Goal: Transaction & Acquisition: Register for event/course

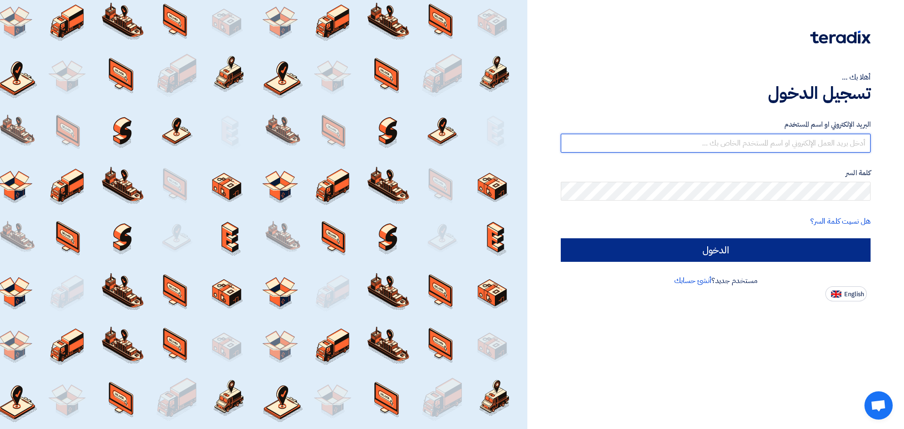
type input "[EMAIL_ADDRESS][DOMAIN_NAME]"
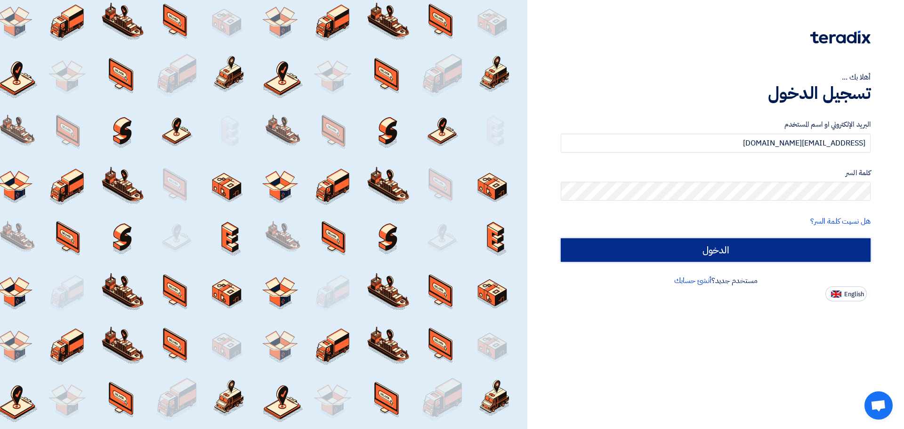
click at [826, 253] on input "الدخول" at bounding box center [716, 250] width 310 height 24
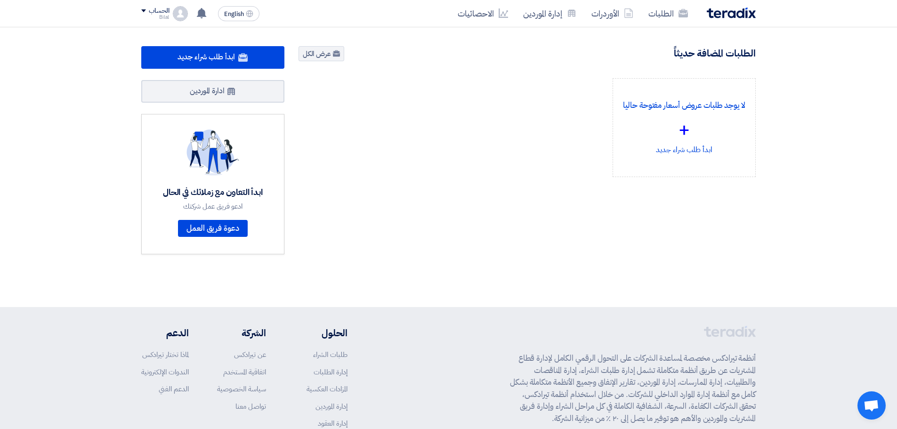
click at [143, 11] on span at bounding box center [143, 10] width 5 height 3
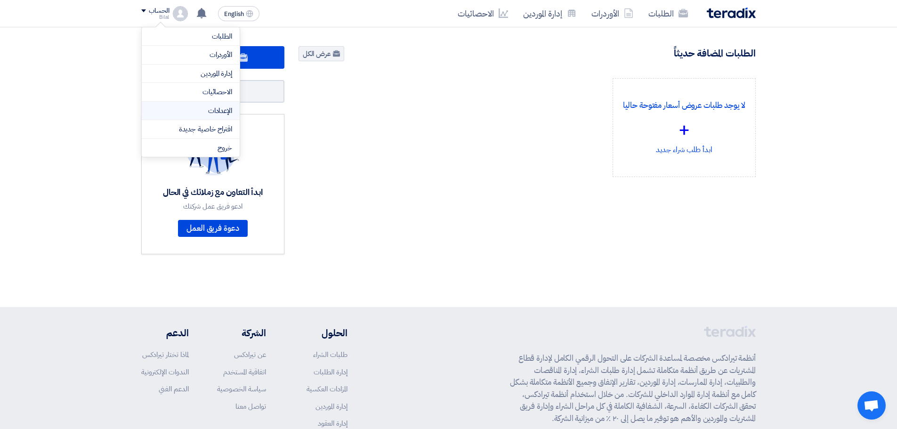
click at [207, 105] on li "الإعدادات" at bounding box center [191, 111] width 98 height 19
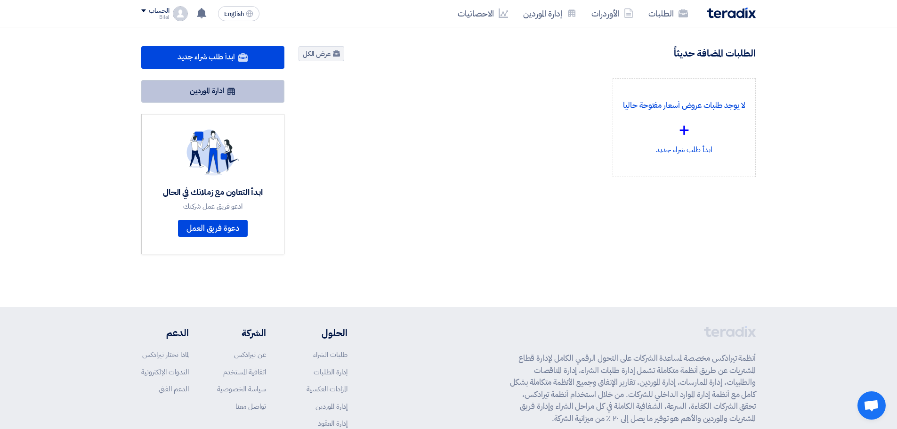
click at [228, 94] on icon at bounding box center [230, 91] width 9 height 9
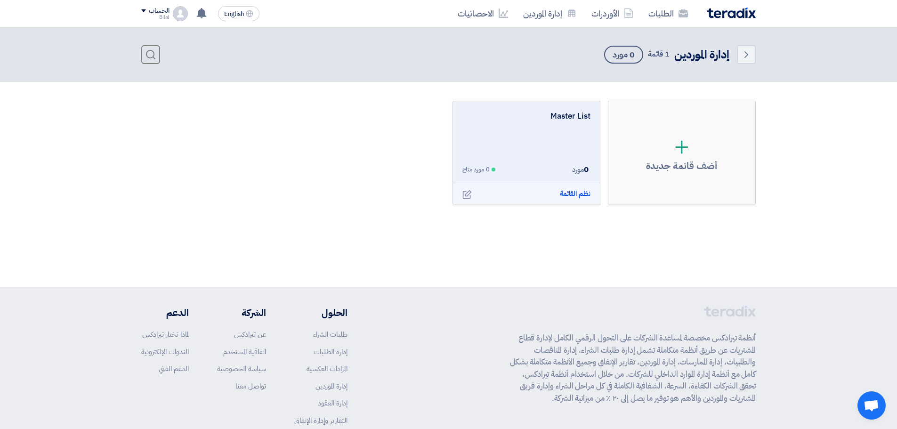
click at [540, 158] on div "Master List 0 مورد 0 مورد متاح نظم القائمة Edit" at bounding box center [526, 143] width 128 height 65
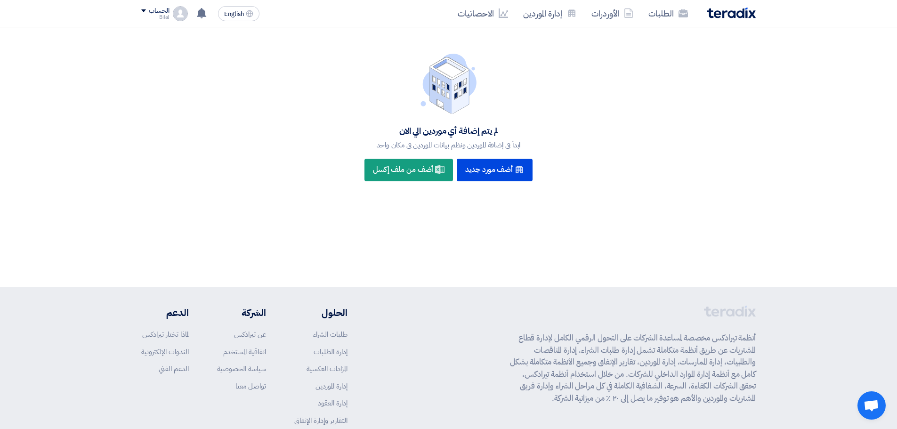
click at [160, 18] on div "Bilal" at bounding box center [155, 17] width 28 height 5
click at [668, 28] on section "لم يتم إضافة أي موردين الي الان ابدأ في إضافة الموردين ونظم بيانات الموردين في …" at bounding box center [448, 118] width 897 height 182
click at [667, 21] on link "الطلبات" at bounding box center [668, 13] width 55 height 22
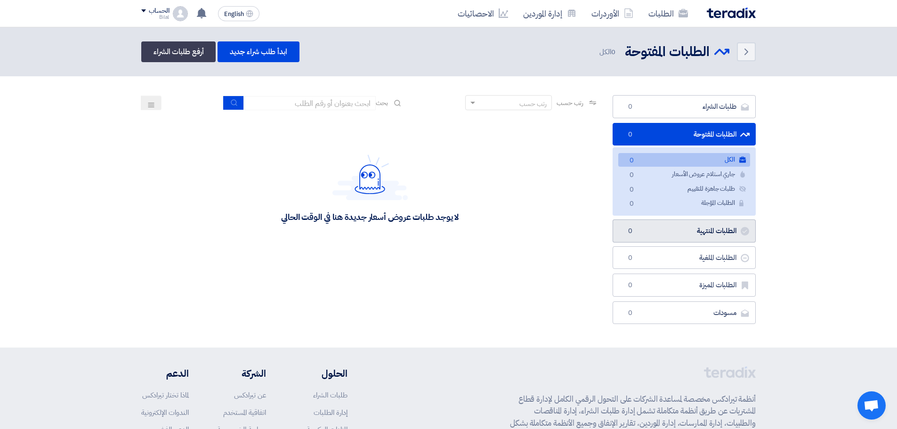
click at [705, 237] on link "الطلبات المنتهية الطلبات المنتهية 0" at bounding box center [684, 230] width 143 height 23
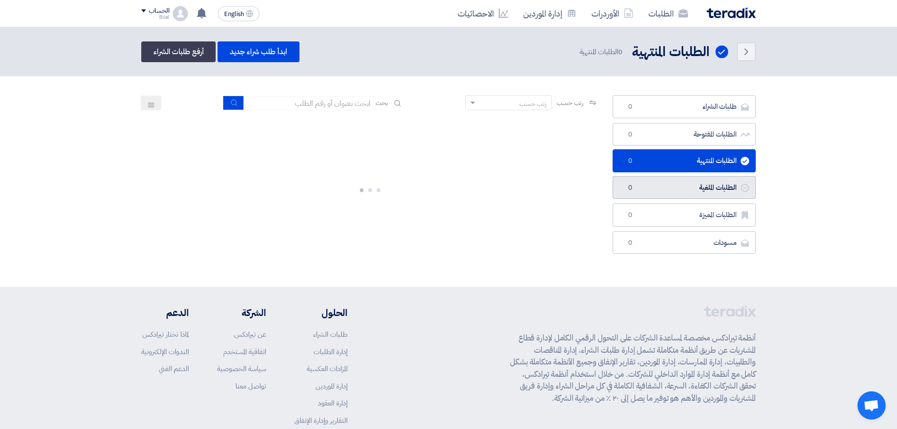
click at [699, 185] on link "الطلبات الملغية الطلبات الملغية 0" at bounding box center [684, 187] width 143 height 23
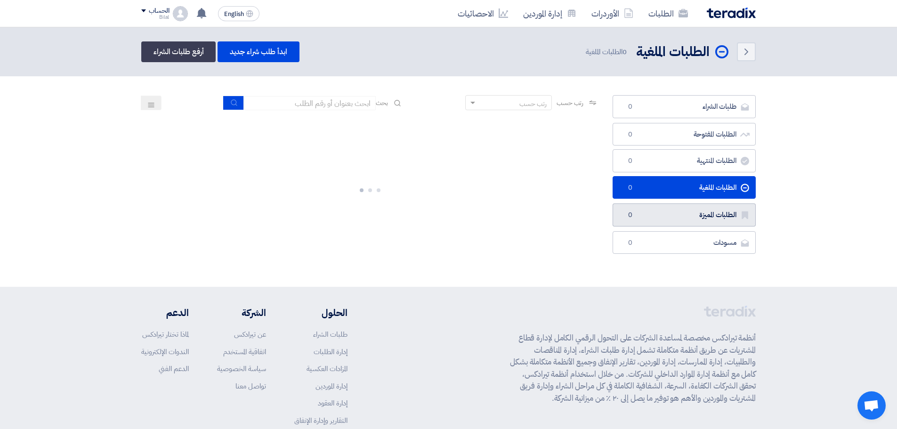
click at [695, 210] on link "الطلبات المميزة الطلبات المميزة 0" at bounding box center [684, 214] width 143 height 23
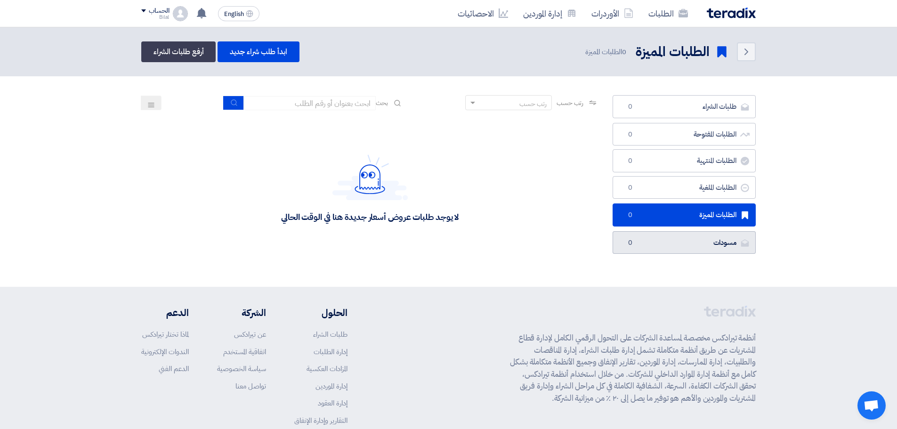
click at [694, 231] on link "مسودات [GEOGRAPHIC_DATA] 0" at bounding box center [684, 242] width 143 height 23
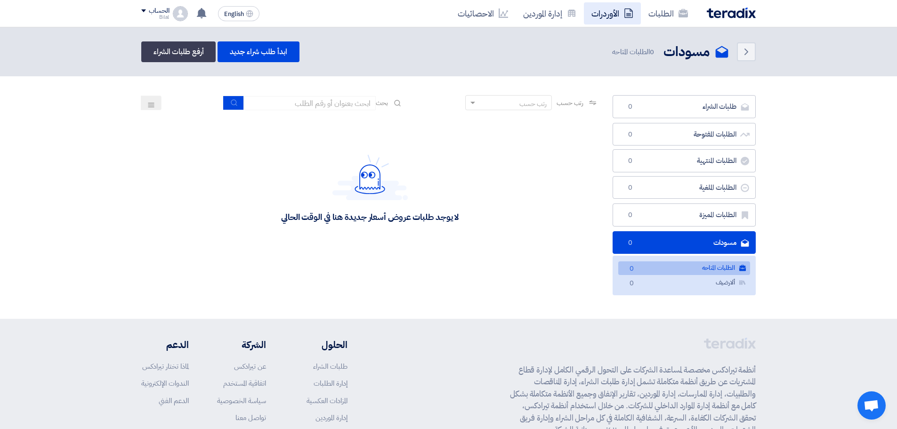
click at [616, 14] on link "الأوردرات" at bounding box center [612, 13] width 57 height 22
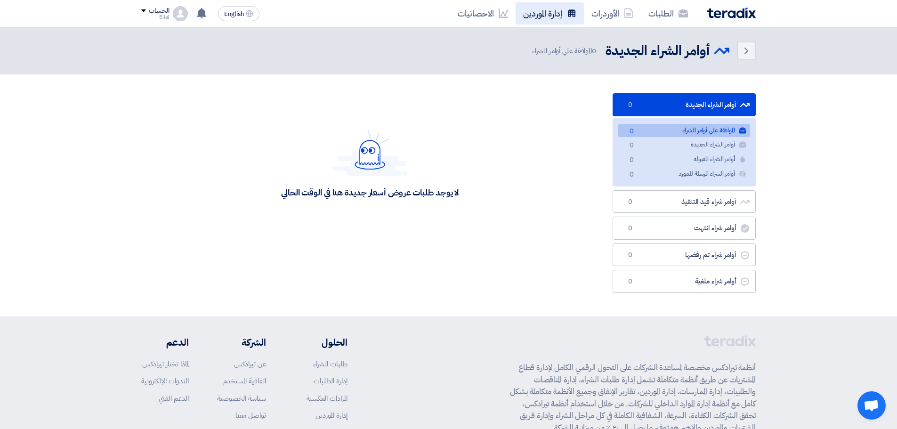
click at [560, 16] on link "إدارة الموردين" at bounding box center [550, 13] width 68 height 22
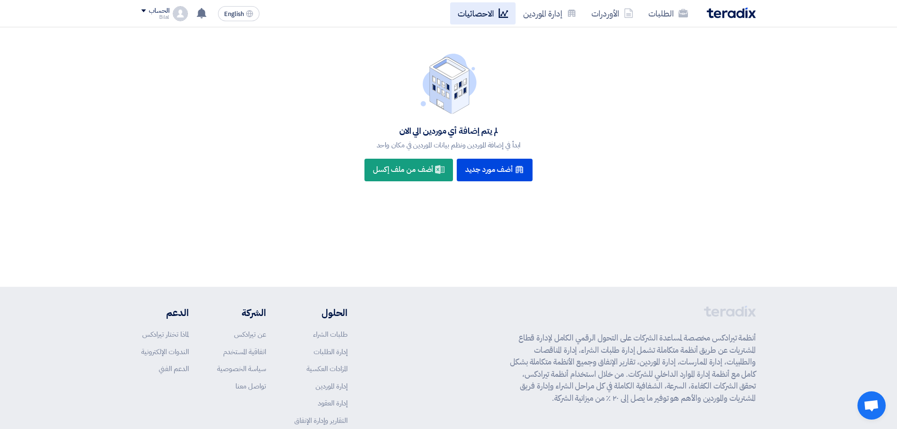
click at [493, 17] on link "الاحصائيات" at bounding box center [482, 13] width 65 height 22
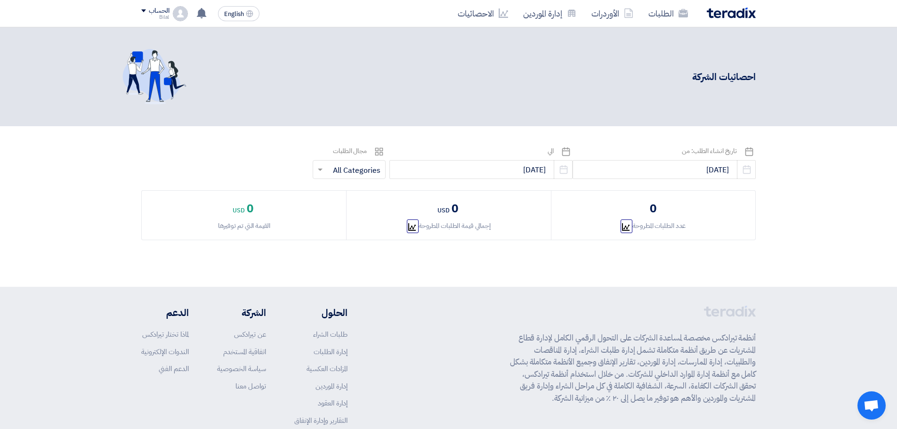
click at [725, 16] on img at bounding box center [731, 13] width 49 height 11
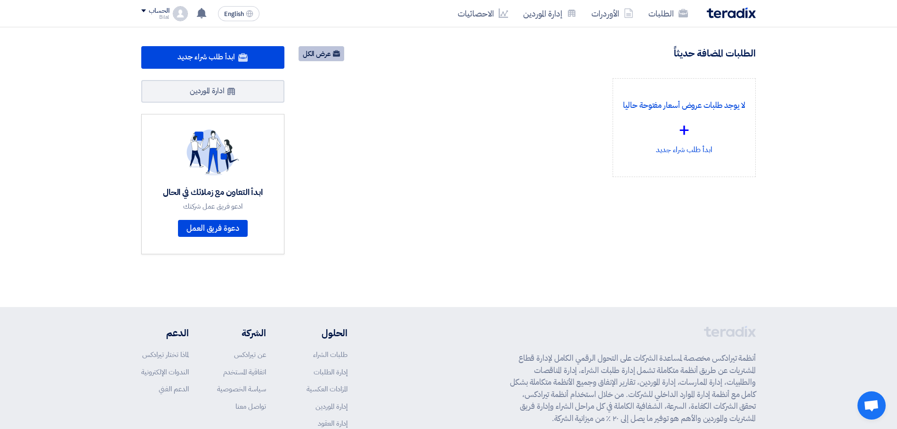
click at [308, 56] on link "عرض الكل" at bounding box center [322, 53] width 46 height 15
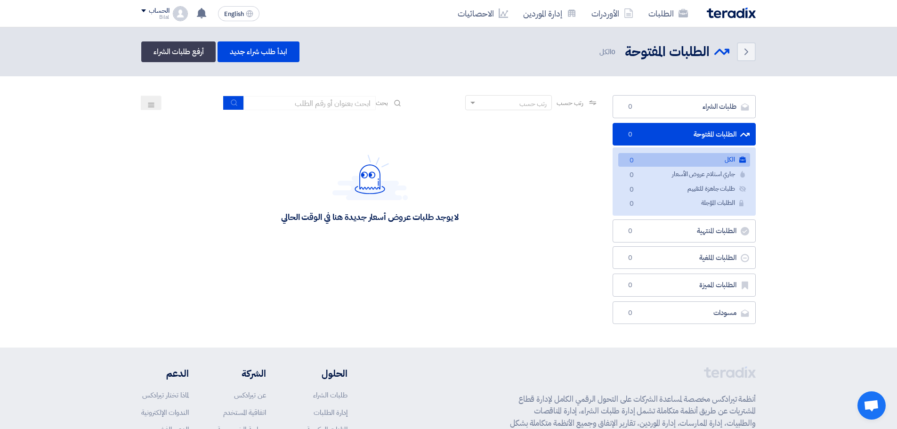
click at [170, 9] on div "الحساب Bilal الطلبات الأوردرات إدارة الموردين الاحصائيات الإعدادات اقتراح خاصية…" at bounding box center [164, 13] width 47 height 15
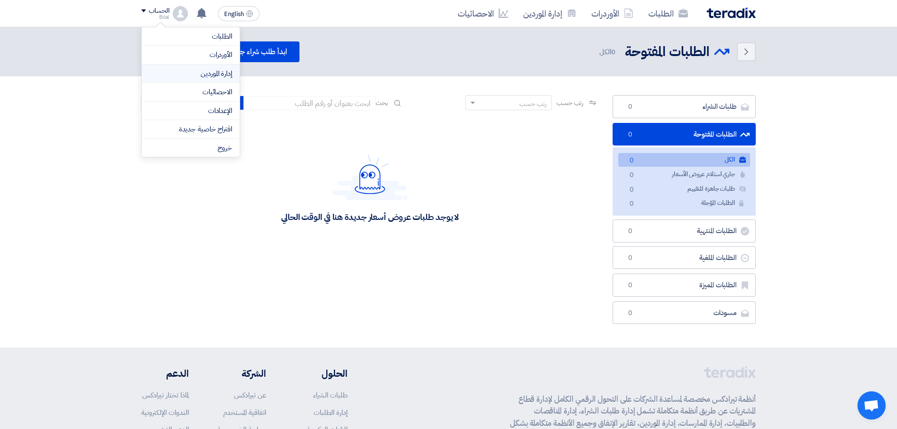
click at [200, 69] on link "إدارة الموردين" at bounding box center [190, 73] width 83 height 11
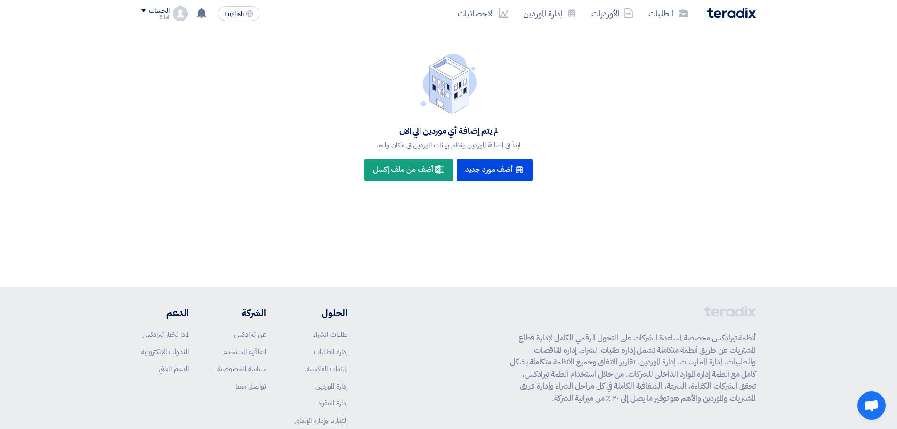
click at [151, 16] on div "Bilal" at bounding box center [155, 17] width 28 height 5
click at [209, 110] on link "الإعدادات" at bounding box center [190, 110] width 83 height 11
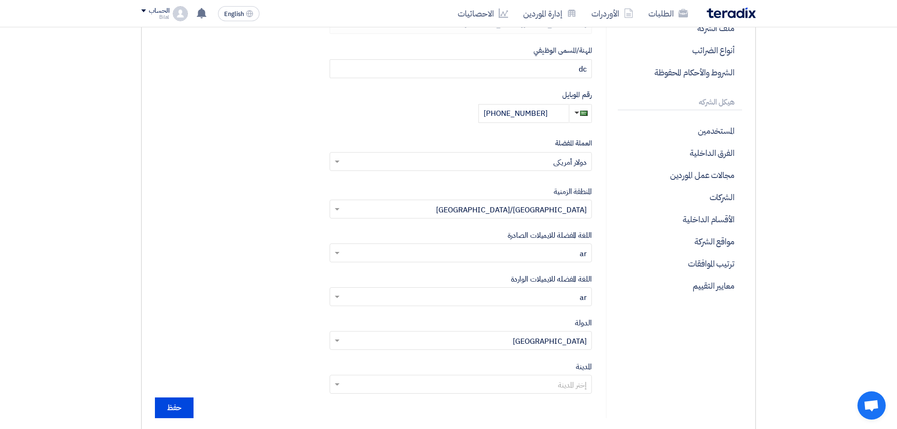
scroll to position [235, 0]
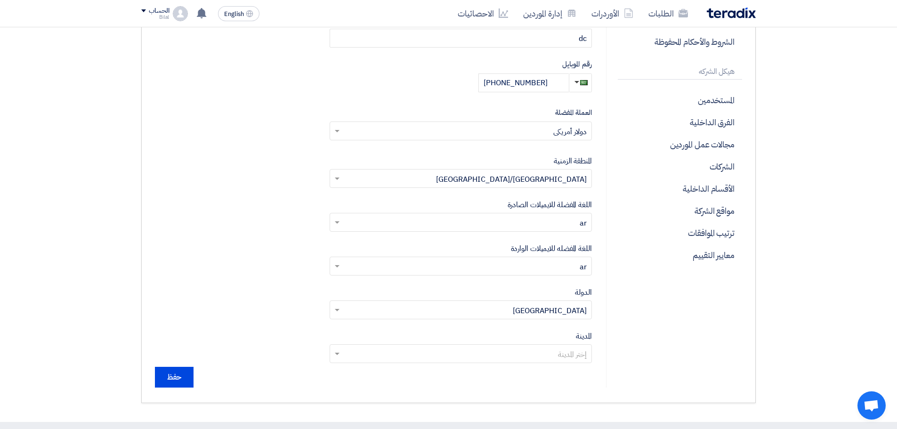
click at [513, 133] on input "text" at bounding box center [465, 132] width 243 height 16
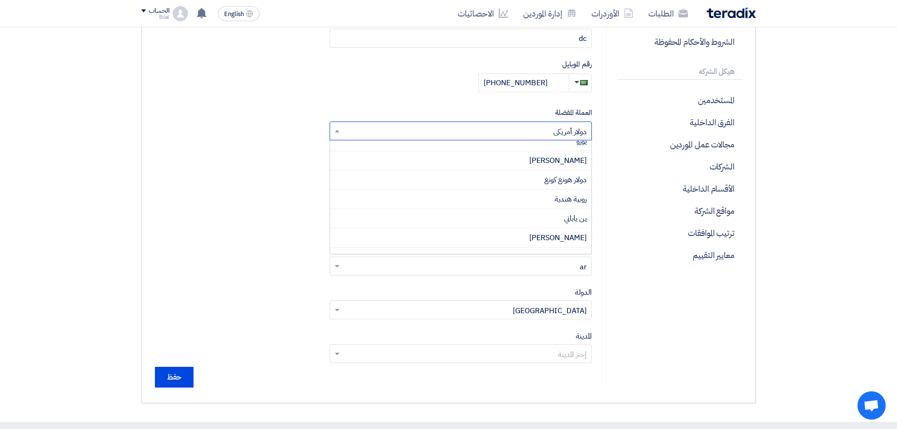
scroll to position [94, 0]
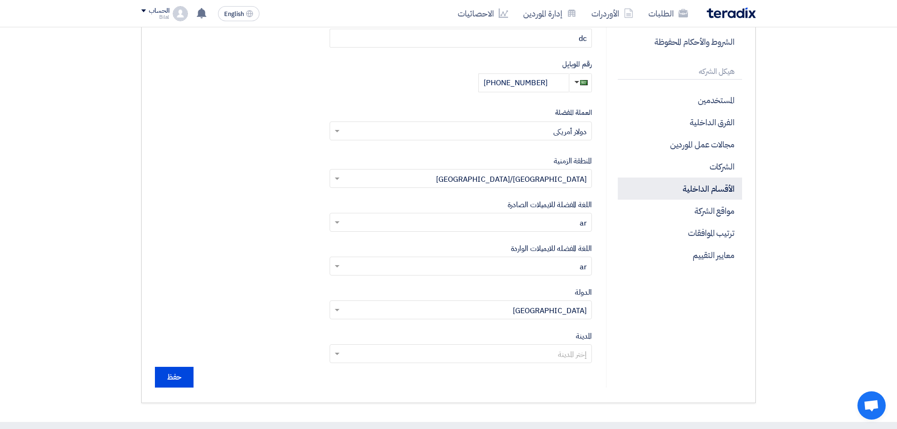
click at [660, 199] on p "الأقسام الداخلية" at bounding box center [680, 189] width 124 height 22
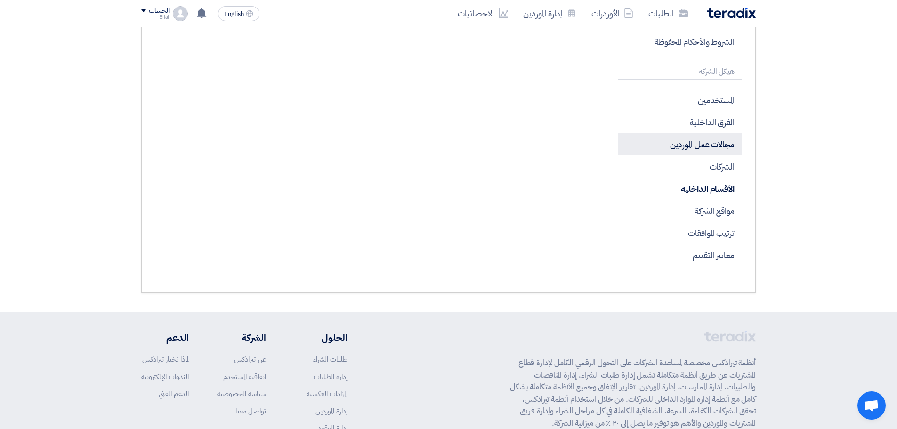
click at [682, 151] on p "مجالات عمل الموردين" at bounding box center [680, 144] width 124 height 22
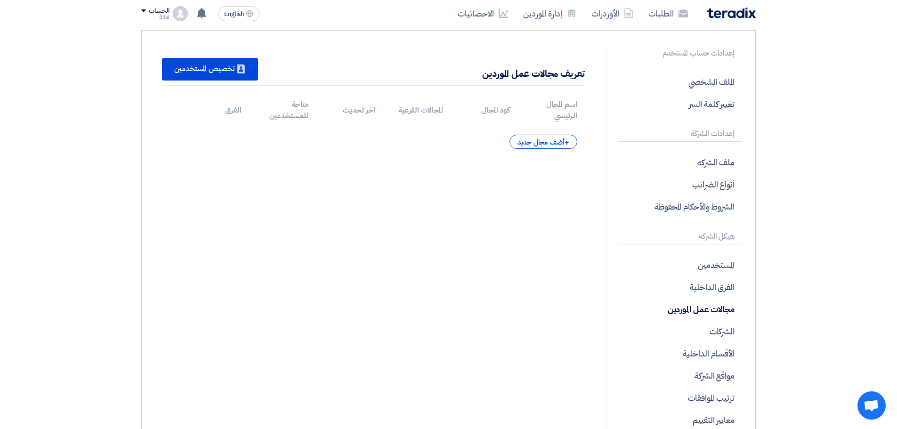
scroll to position [47, 0]
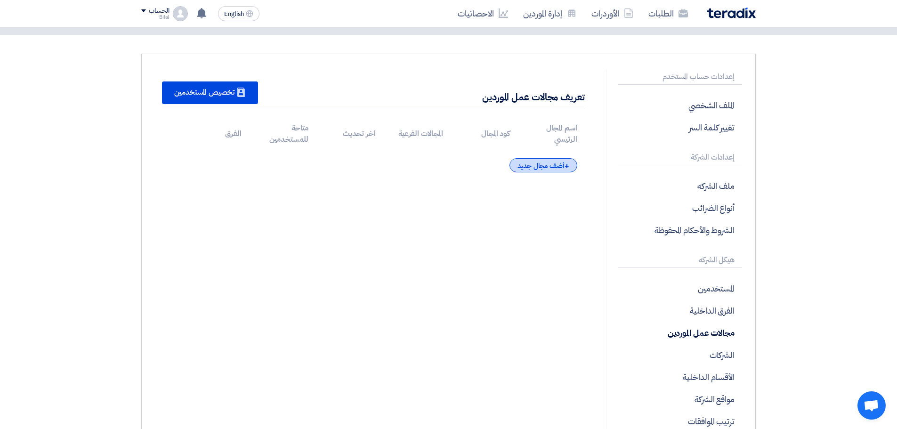
click at [565, 162] on span "+" at bounding box center [567, 166] width 5 height 11
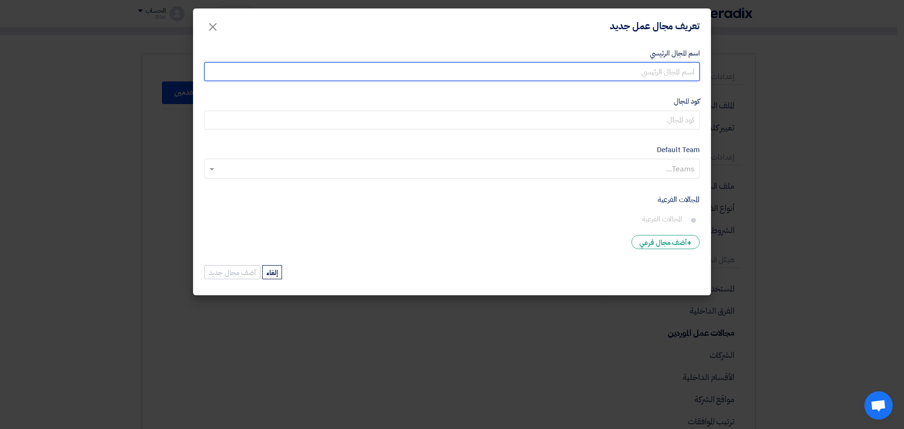
click at [635, 80] on input "اسم المجال الرئيسي" at bounding box center [451, 71] width 495 height 19
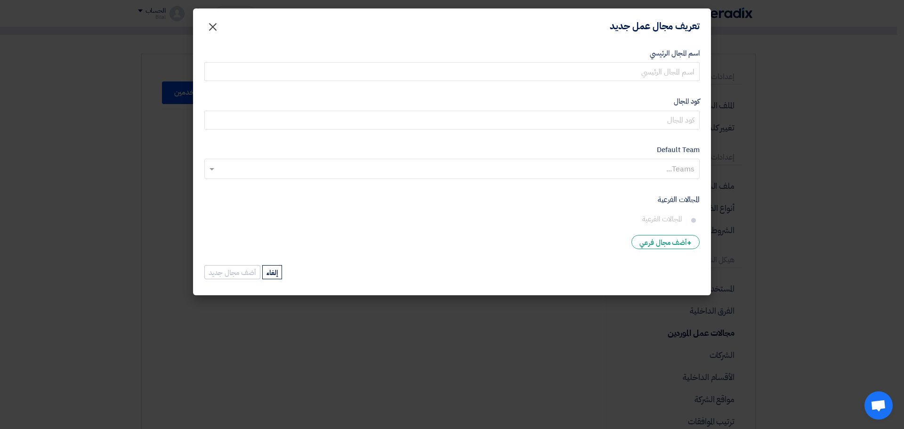
click at [221, 19] on button "×" at bounding box center [213, 24] width 26 height 19
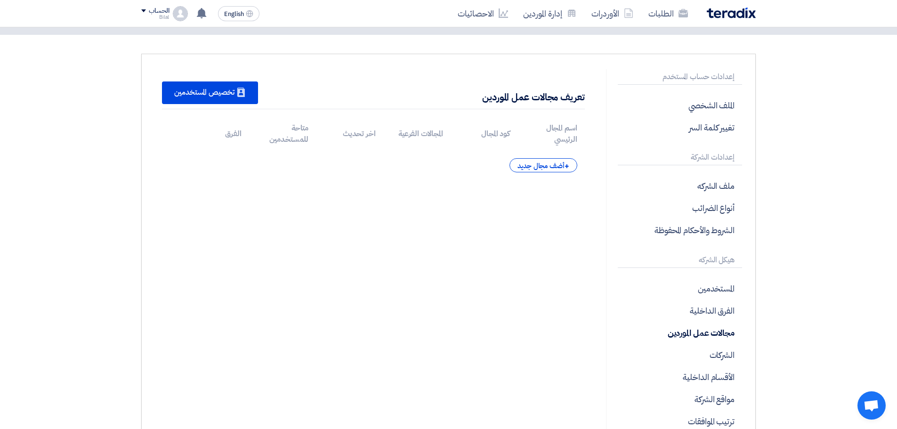
click at [155, 16] on div "Bilal" at bounding box center [155, 17] width 28 height 5
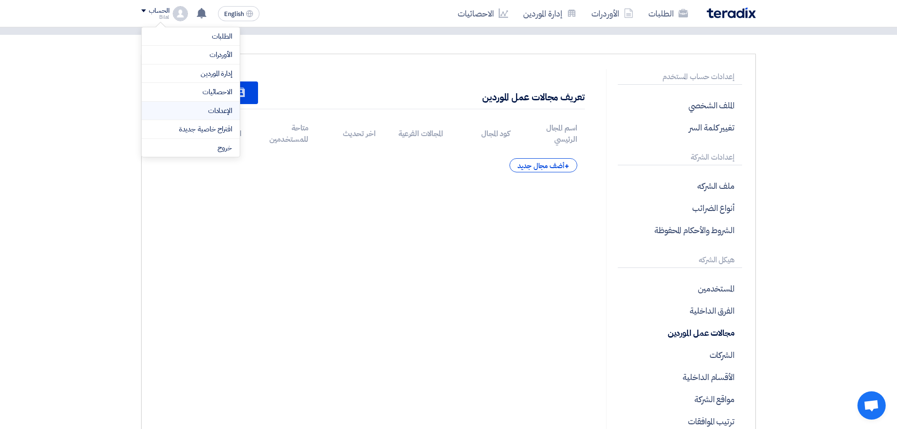
click at [211, 112] on link "الإعدادات" at bounding box center [190, 110] width 83 height 11
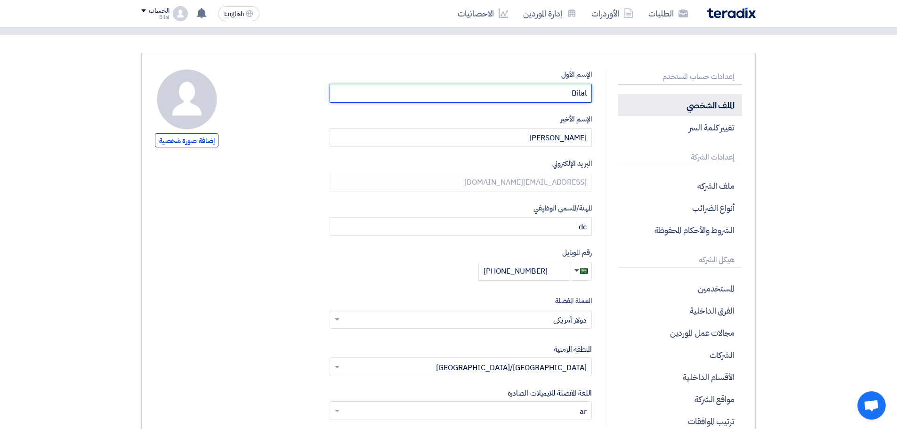
drag, startPoint x: 531, startPoint y: 97, endPoint x: 649, endPoint y: 105, distance: 118.0
click at [649, 105] on div "إعدادات حساب المستخدم الملف الشخصي تغيير كلمة السر إعدادات الشركة ملف الشركه أن…" at bounding box center [448, 322] width 601 height 507
type input "M"
type input "[PERSON_NAME]"
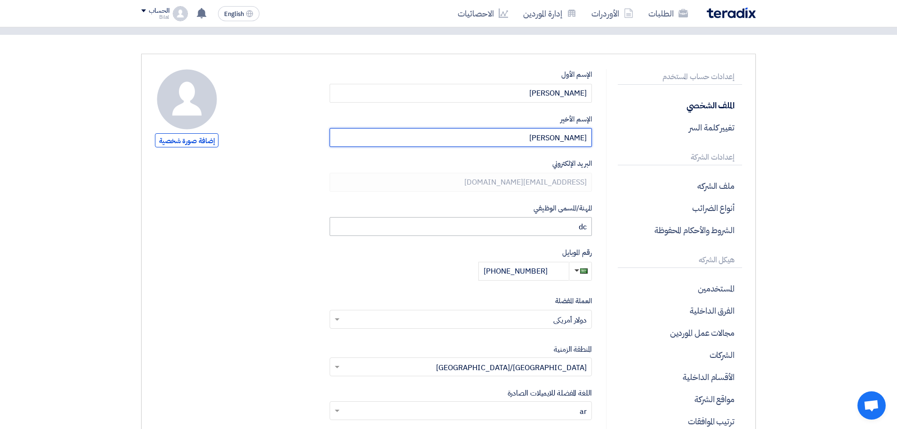
type input "[PERSON_NAME]"
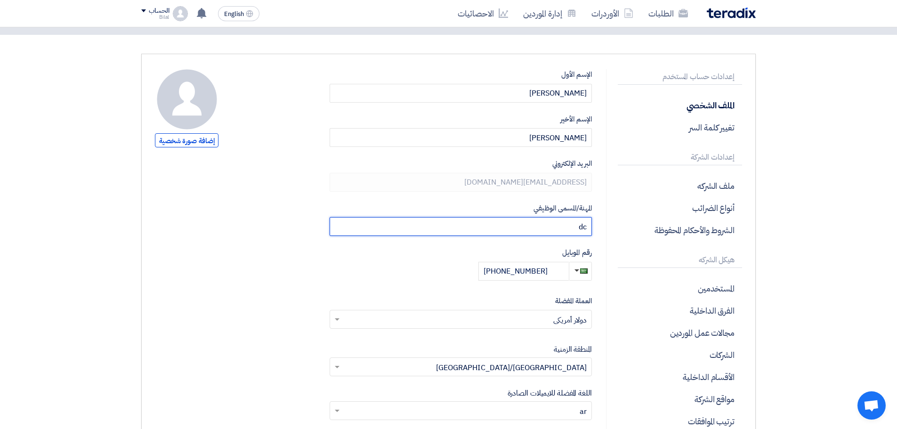
drag, startPoint x: 546, startPoint y: 218, endPoint x: 698, endPoint y: 245, distance: 154.1
click at [698, 245] on div "إعدادات حساب المستخدم الملف الشخصي تغيير كلمة السر إعدادات الشركة ملف الشركه أن…" at bounding box center [448, 322] width 601 height 507
click at [576, 226] on input "Project Manger" at bounding box center [461, 226] width 262 height 19
type input "Project Manager"
click at [543, 272] on input "[PHONE_NUMBER]" at bounding box center [523, 271] width 90 height 19
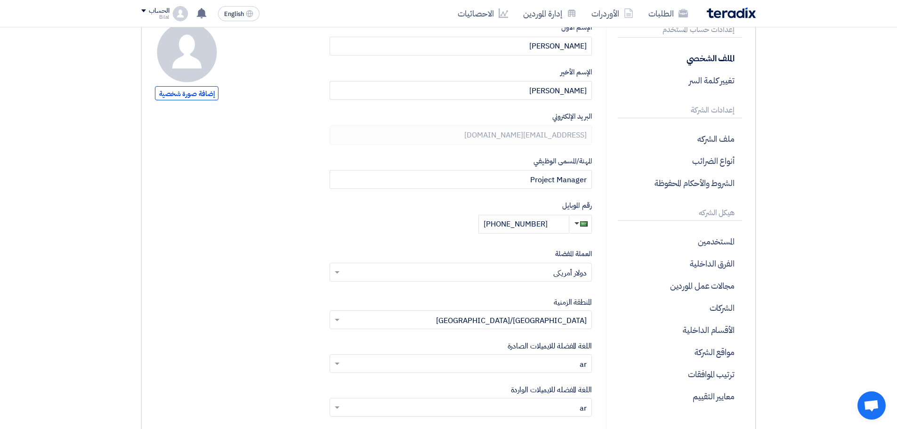
click at [552, 273] on input "text" at bounding box center [465, 274] width 243 height 16
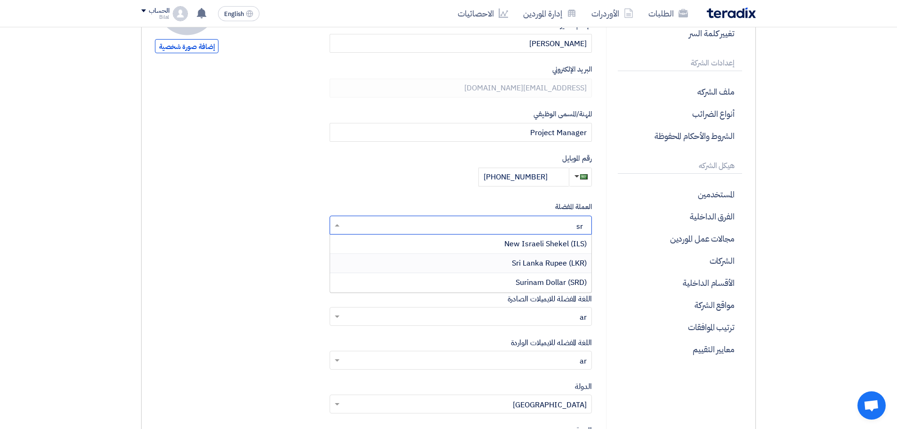
scroll to position [94, 0]
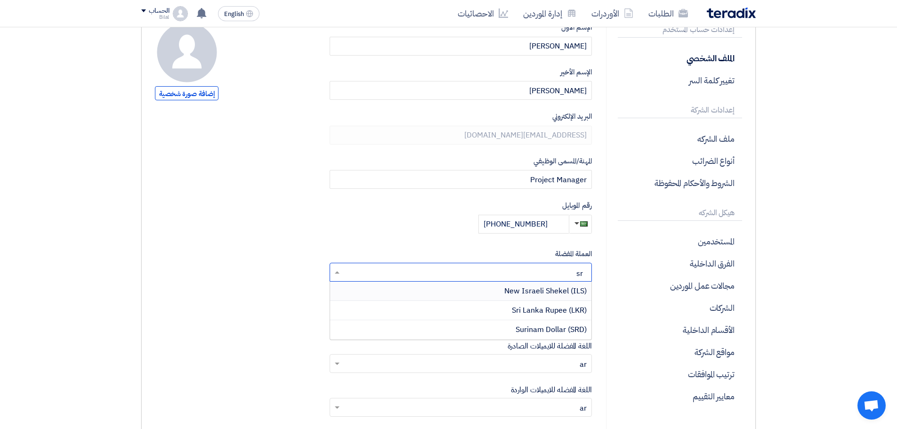
type input "s"
type input "س"
click at [569, 333] on span "ريال سعودي" at bounding box center [569, 329] width 36 height 11
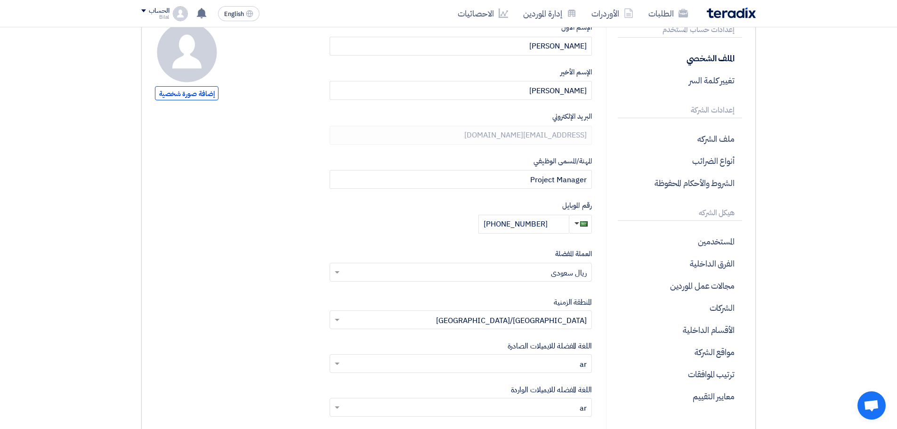
click at [587, 321] on input "text" at bounding box center [465, 321] width 243 height 16
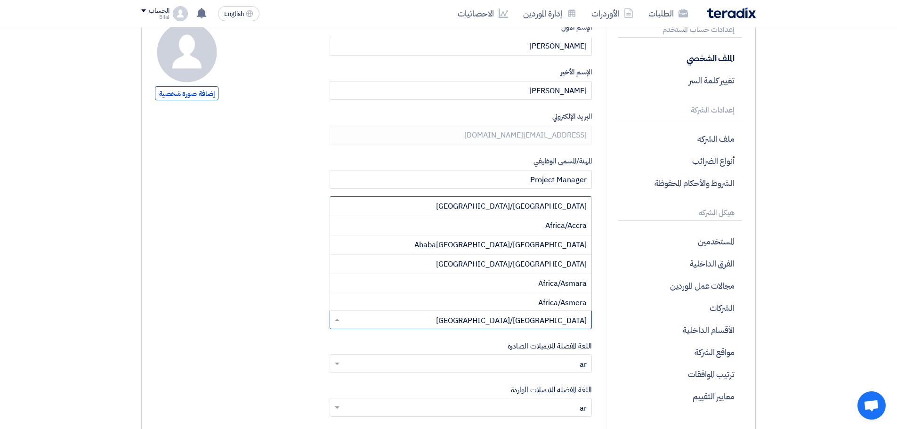
click at [587, 321] on input "text" at bounding box center [465, 321] width 243 height 16
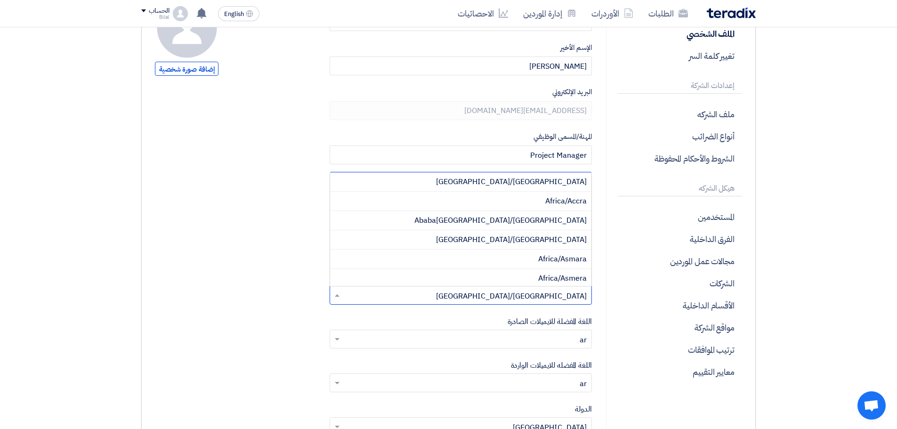
scroll to position [141, 0]
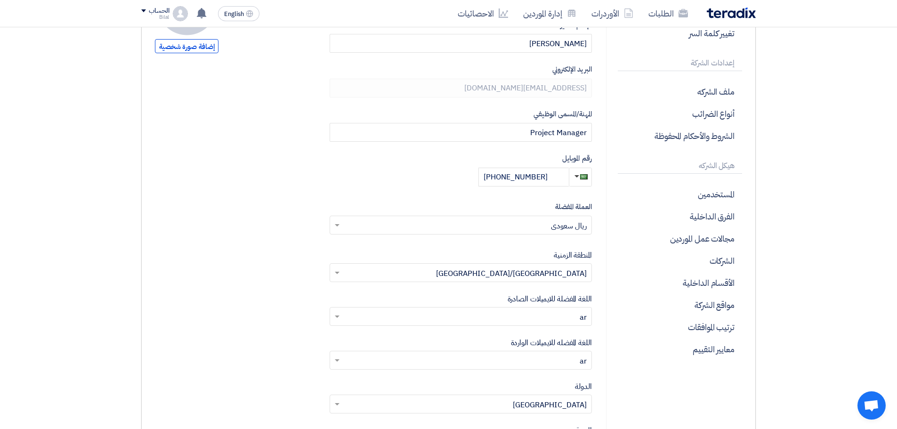
click at [614, 331] on div "إعدادات حساب المستخدم الملف الشخصي تغيير كلمة السر إعدادات الشركة ملف الشركه أن…" at bounding box center [674, 228] width 136 height 507
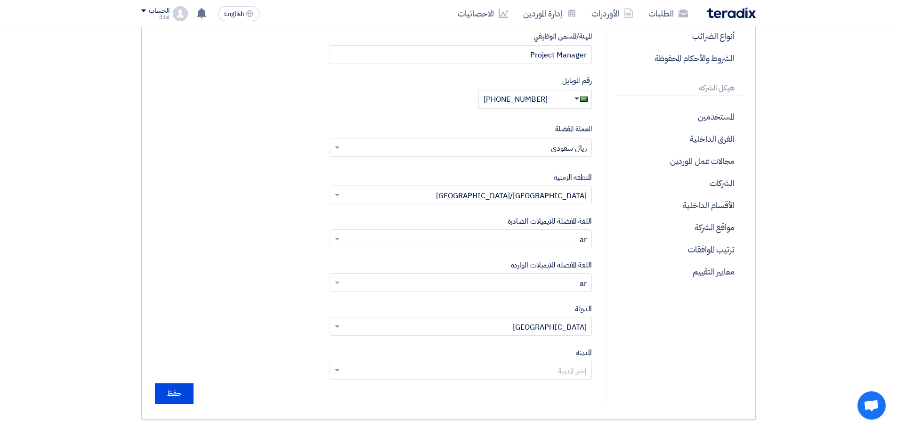
scroll to position [235, 0]
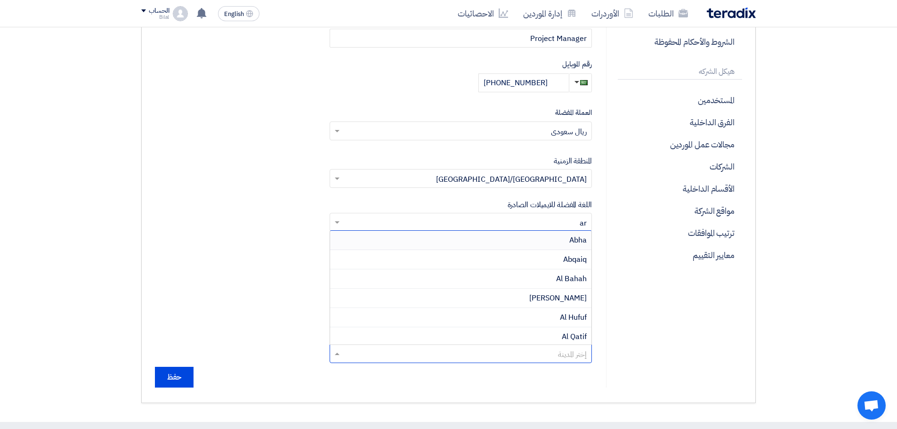
click at [571, 352] on input "text" at bounding box center [465, 355] width 243 height 16
type input "ri"
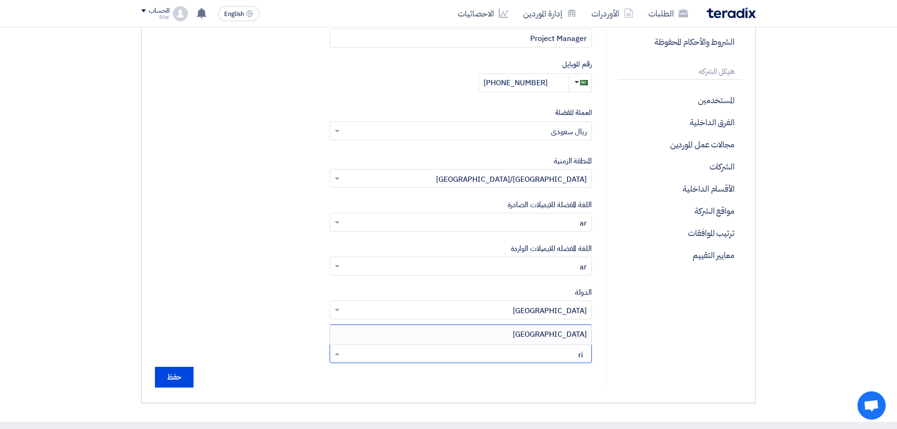
click at [562, 331] on div "[GEOGRAPHIC_DATA]" at bounding box center [460, 334] width 261 height 19
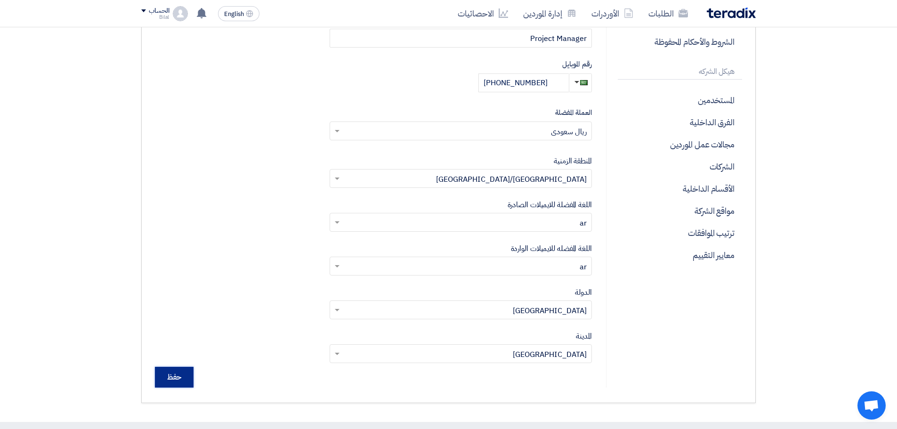
click at [181, 383] on input "حفظ" at bounding box center [174, 377] width 39 height 21
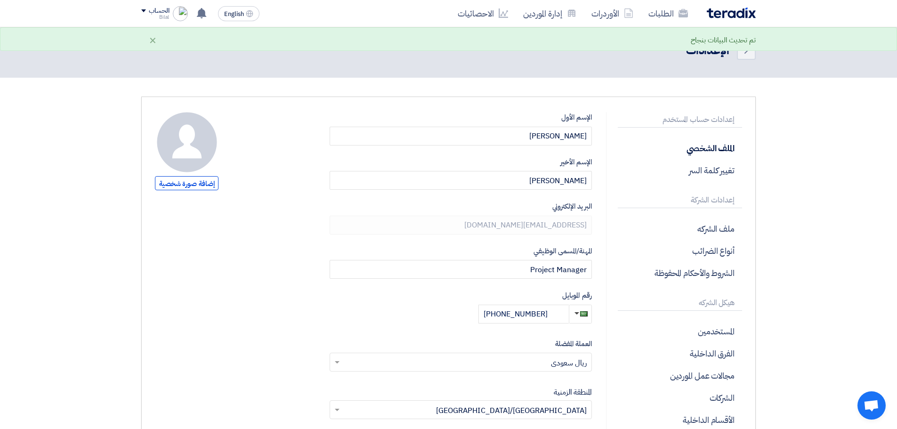
scroll to position [0, 0]
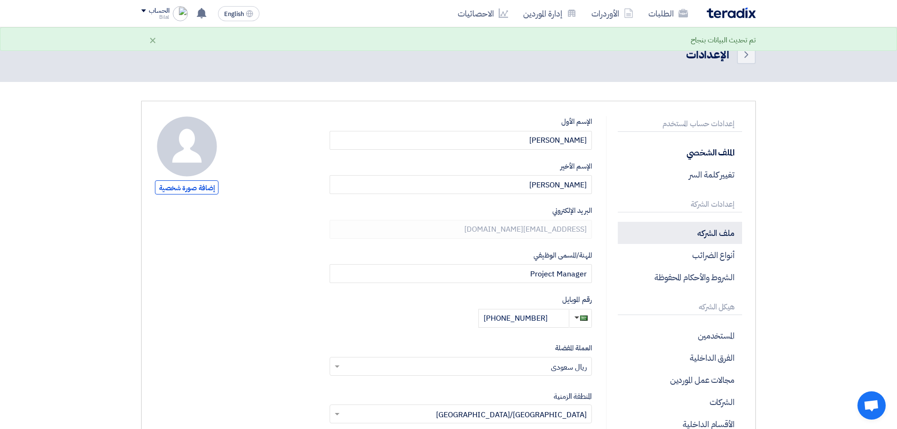
click at [730, 229] on p "ملف الشركه" at bounding box center [680, 233] width 124 height 22
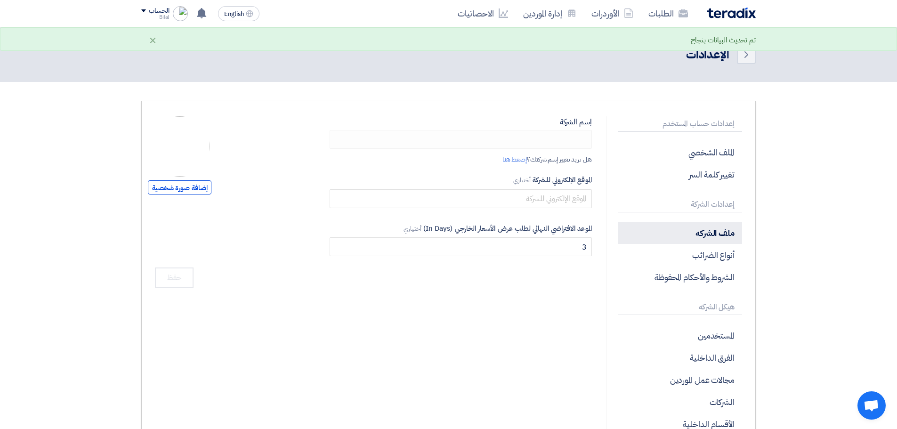
type input "garden art"
type input "[DOMAIN_NAME]"
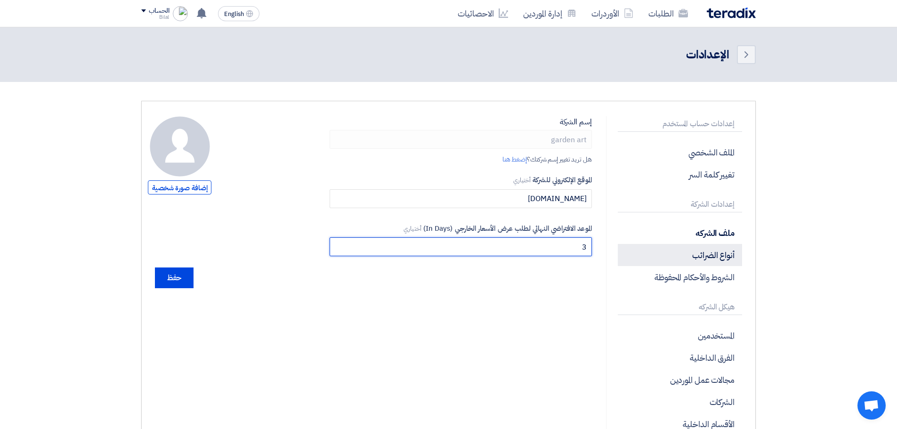
drag, startPoint x: 488, startPoint y: 250, endPoint x: 648, endPoint y: 249, distance: 160.1
click at [648, 249] on div "إعدادات حساب المستخدم الملف الشخصي تغيير كلمة السر إعدادات الشركة ملف الشركه أن…" at bounding box center [448, 314] width 601 height 396
type input "15"
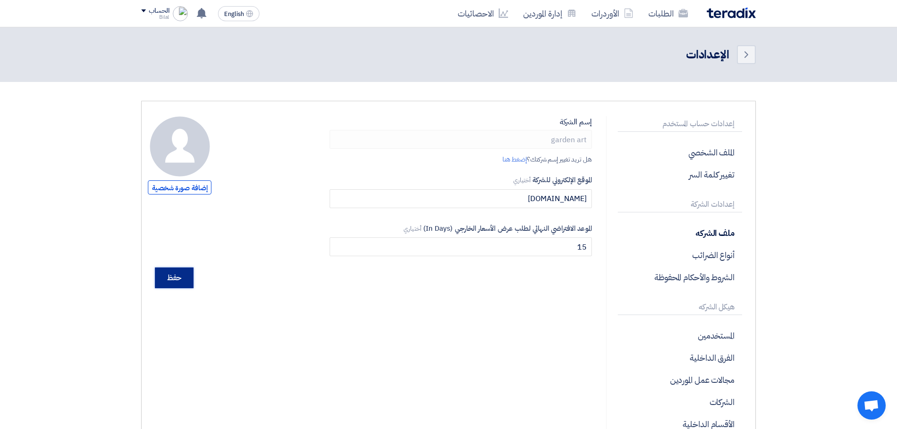
click at [183, 285] on input "حفظ" at bounding box center [174, 277] width 39 height 21
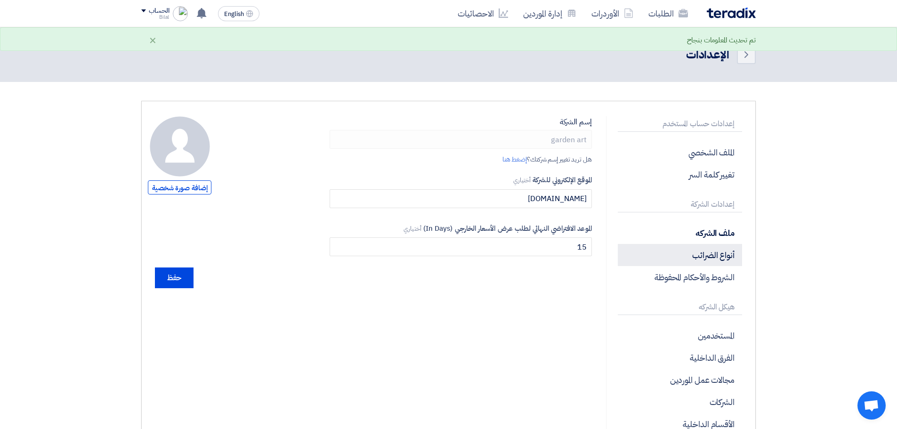
click at [718, 259] on p "أنواع الضرائب" at bounding box center [680, 255] width 124 height 22
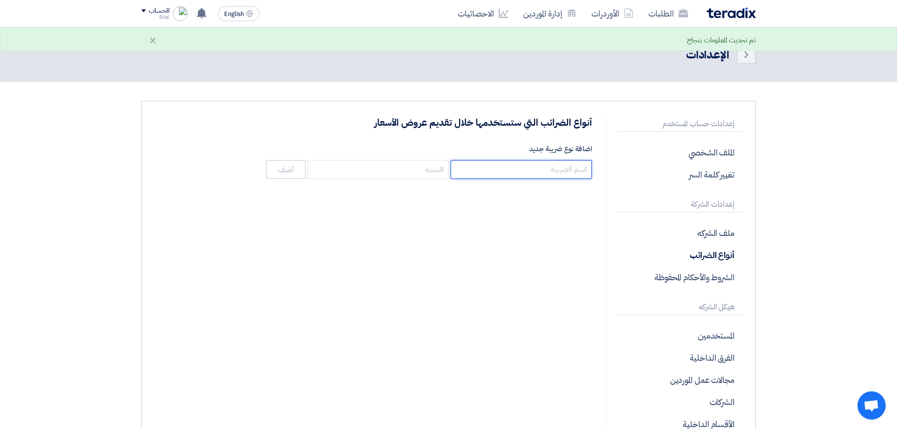
click at [539, 177] on input "اضافة نوع ضريبة جديد" at bounding box center [521, 169] width 141 height 19
click at [417, 175] on input "number" at bounding box center [377, 169] width 141 height 19
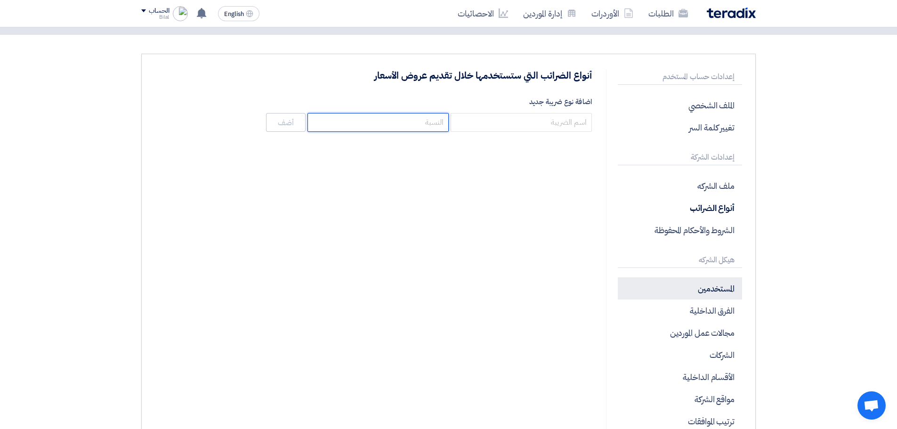
scroll to position [94, 0]
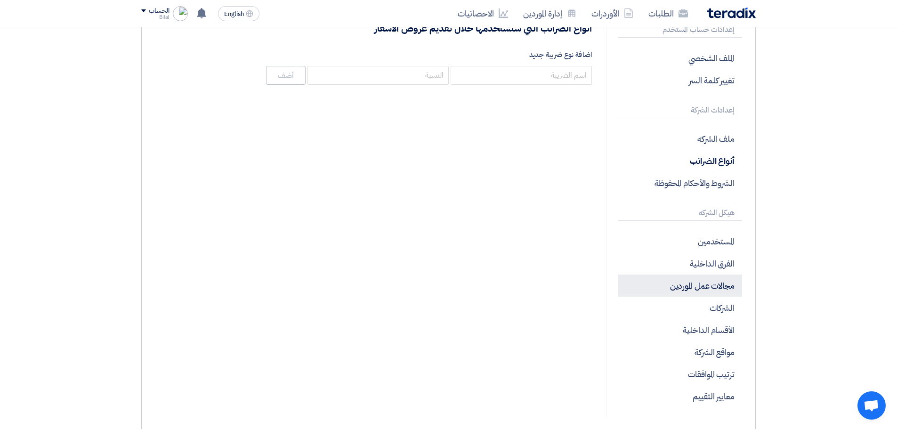
click at [725, 288] on p "مجالات عمل الموردين" at bounding box center [680, 286] width 124 height 22
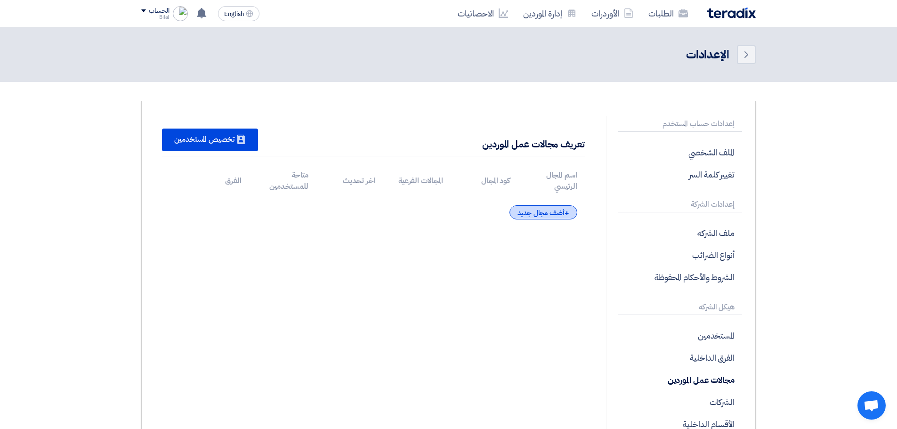
click at [561, 208] on div "+ أضف مجال جديد" at bounding box center [543, 212] width 68 height 14
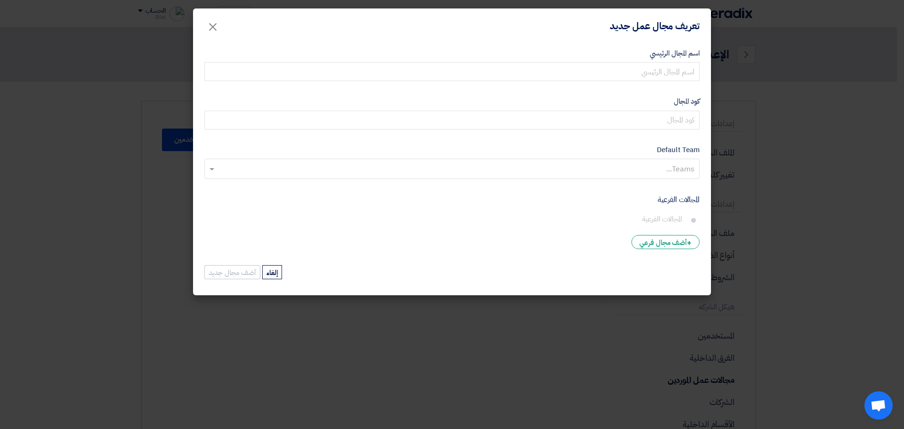
click at [649, 81] on form "اسم المجال الرئيسي كود المجال Default Team Teams... المجالات الفرعية [GEOGRAPHI…" at bounding box center [451, 164] width 495 height 233
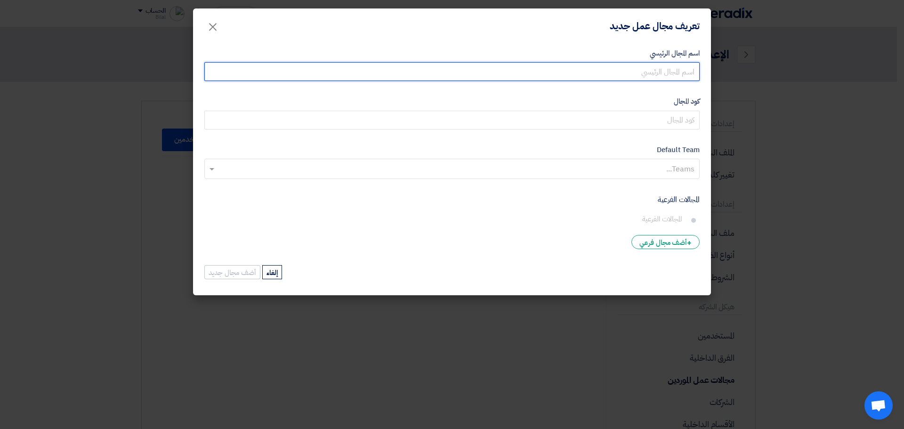
click at [655, 76] on input "اسم المجال الرئيسي" at bounding box center [451, 71] width 495 height 19
type input "landscape"
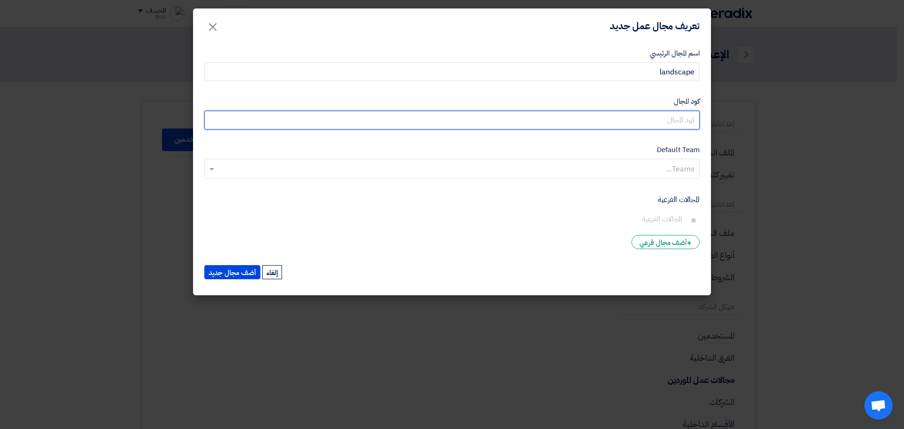
click at [674, 128] on input "كود المجال" at bounding box center [451, 120] width 495 height 19
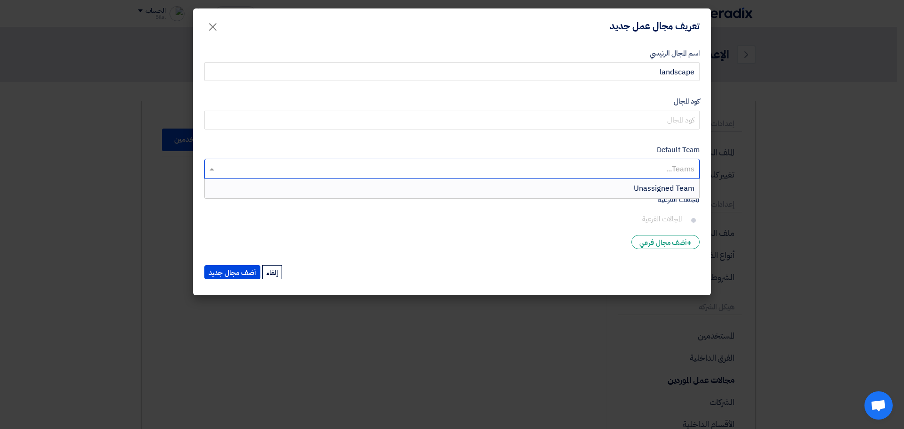
click at [670, 168] on input "text" at bounding box center [452, 170] width 486 height 16
click at [665, 182] on div "Unassigned Team" at bounding box center [452, 188] width 494 height 19
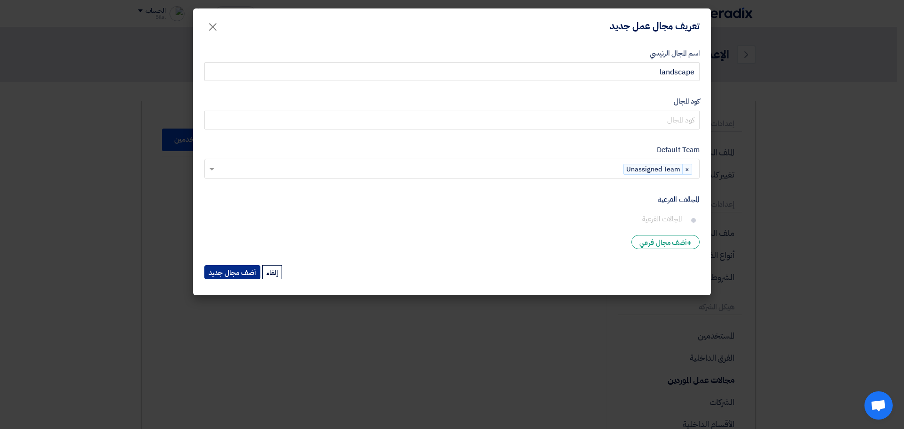
click at [251, 275] on button "أضف مجال جديد" at bounding box center [232, 272] width 56 height 14
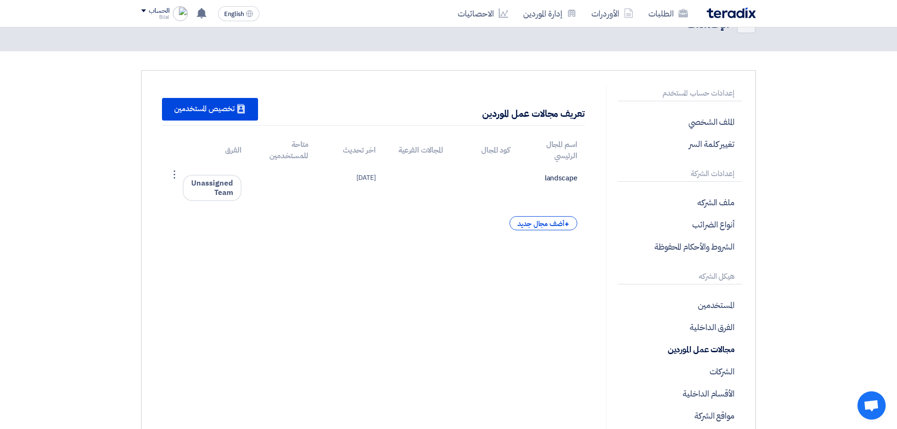
scroll to position [47, 0]
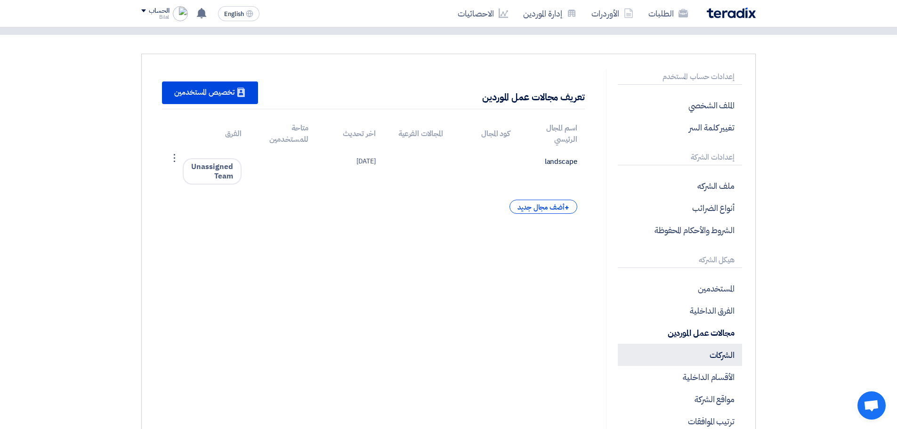
click at [711, 351] on p "الشركات" at bounding box center [680, 355] width 124 height 22
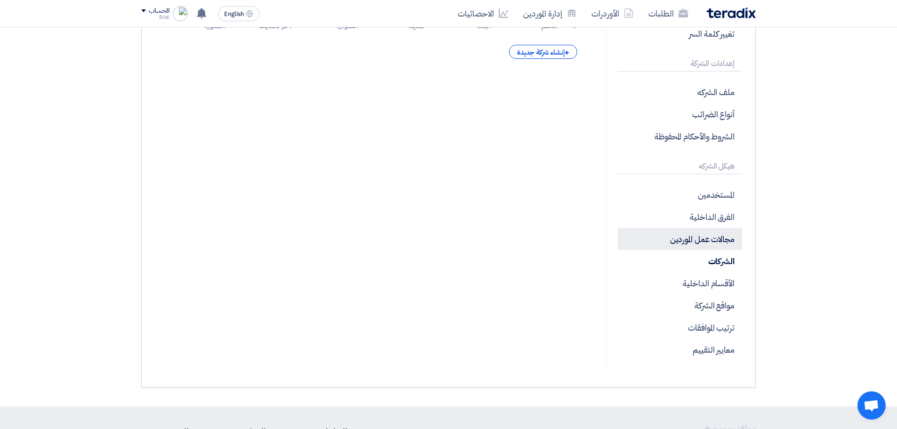
scroll to position [141, 0]
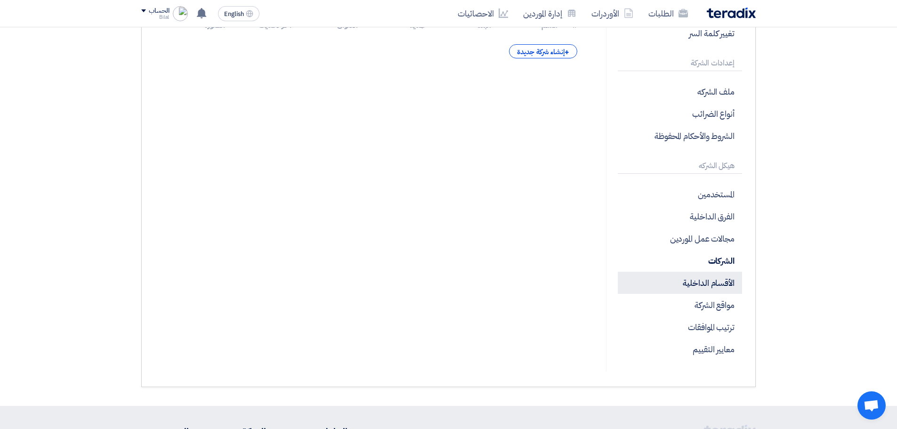
click at [702, 289] on p "الأقسام الداخلية" at bounding box center [680, 283] width 124 height 22
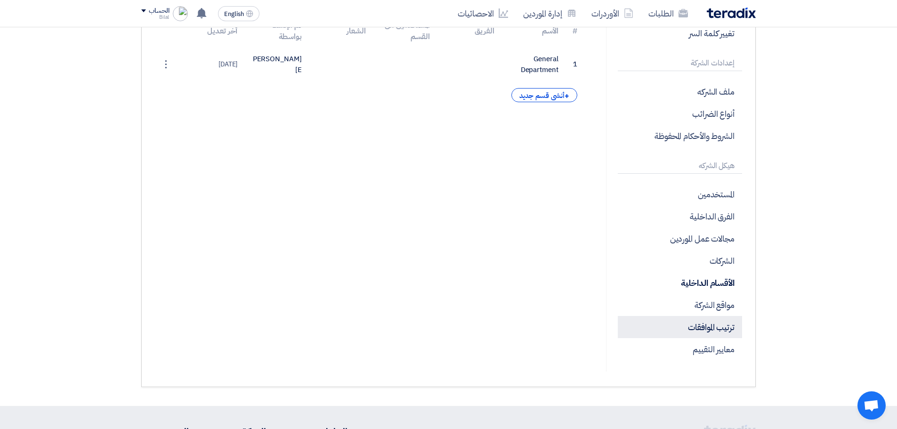
click at [702, 326] on p "ترتيب الموافقات" at bounding box center [680, 327] width 124 height 22
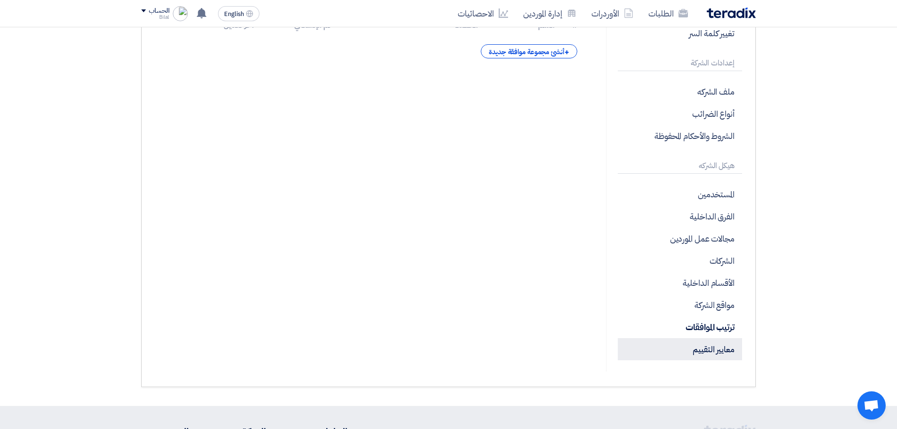
click at [704, 351] on p "معايير التقييم" at bounding box center [680, 349] width 124 height 22
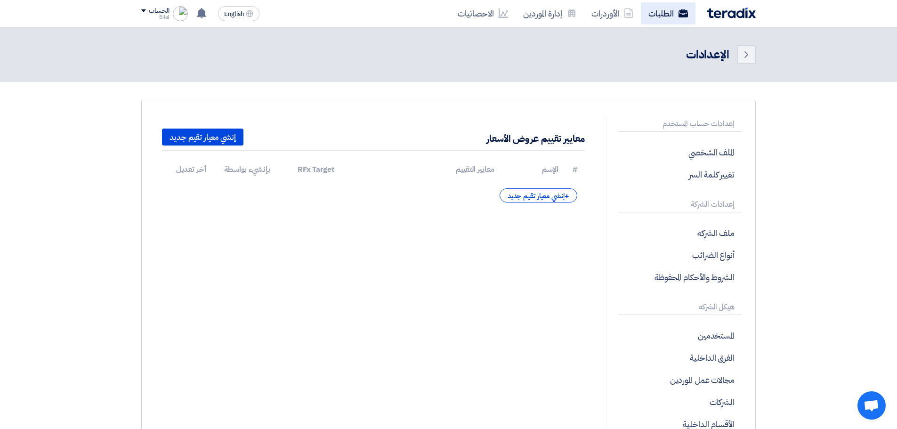
click at [672, 19] on link "الطلبات" at bounding box center [668, 13] width 55 height 22
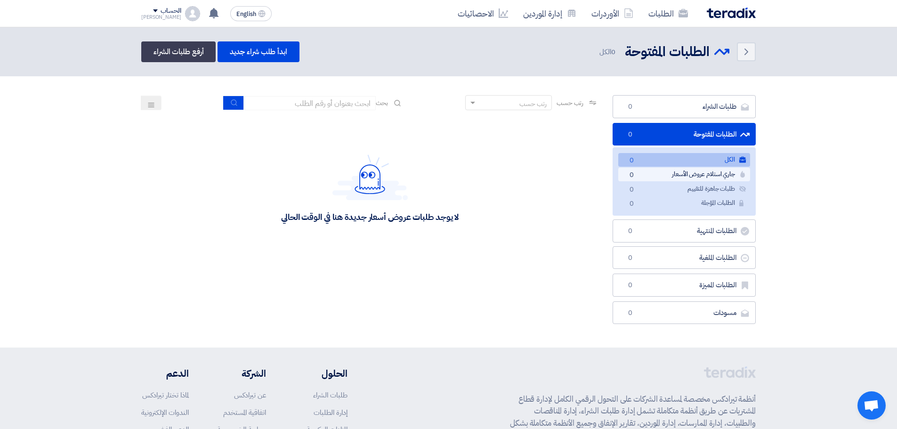
click at [710, 178] on link "جاري استلام عروض الأسعار جاري استلام عروض الأسعار 0" at bounding box center [684, 175] width 132 height 14
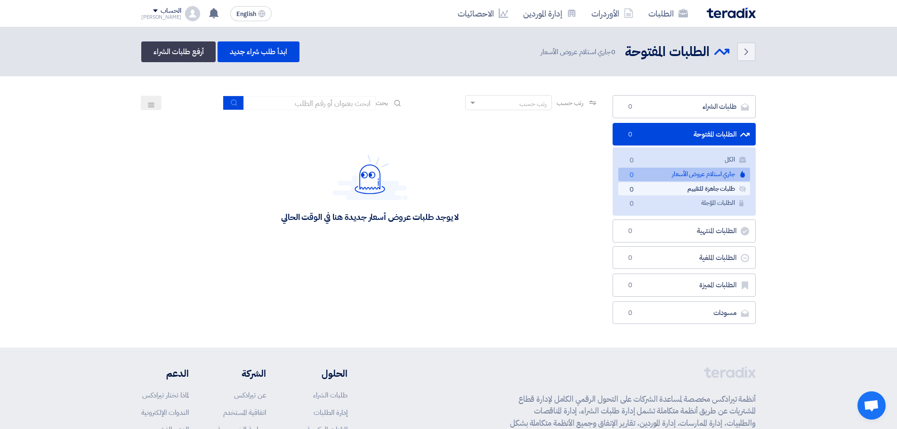
click at [704, 195] on link "طلبات جاهزة للتقييم طلبات جاهزة للتقييم 0" at bounding box center [684, 189] width 132 height 14
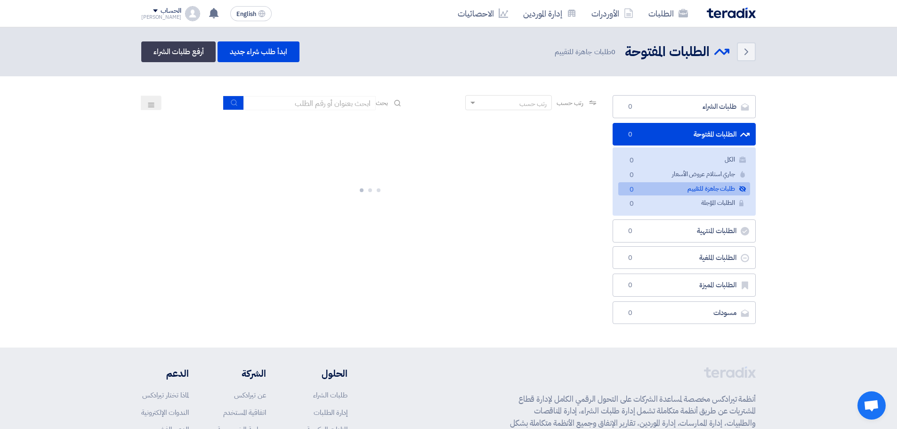
click at [152, 19] on div "[PERSON_NAME]" at bounding box center [161, 17] width 40 height 5
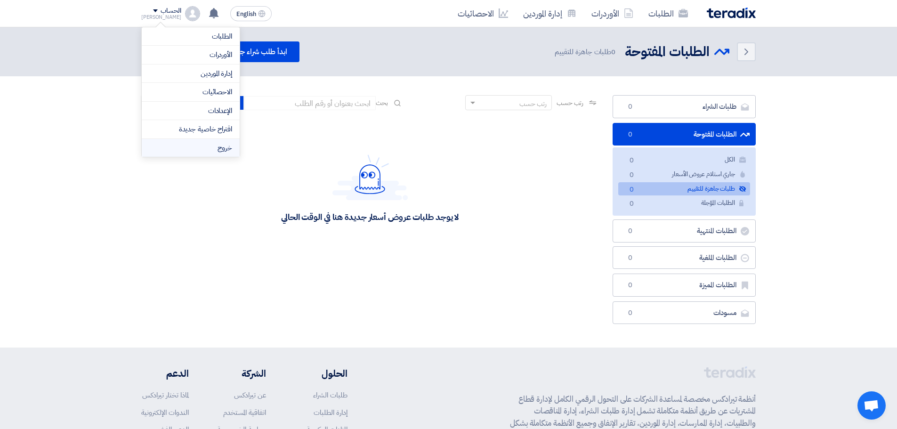
click at [216, 145] on li "خروج" at bounding box center [191, 148] width 98 height 18
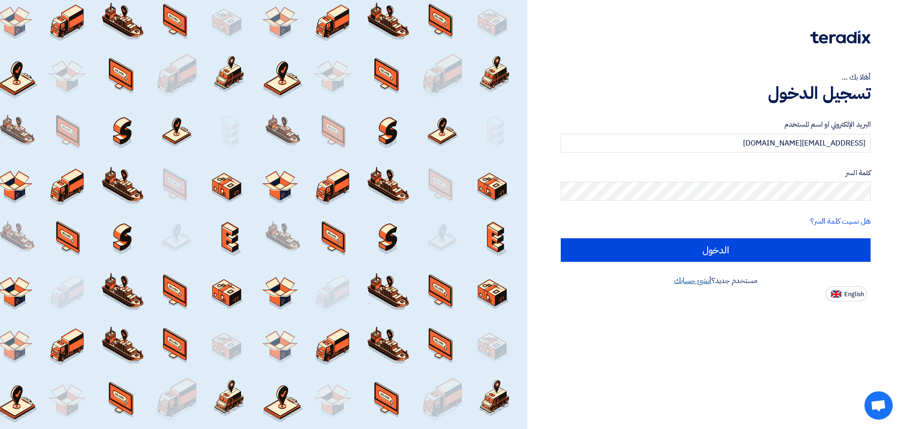
click at [694, 279] on link "أنشئ حسابك" at bounding box center [692, 280] width 37 height 11
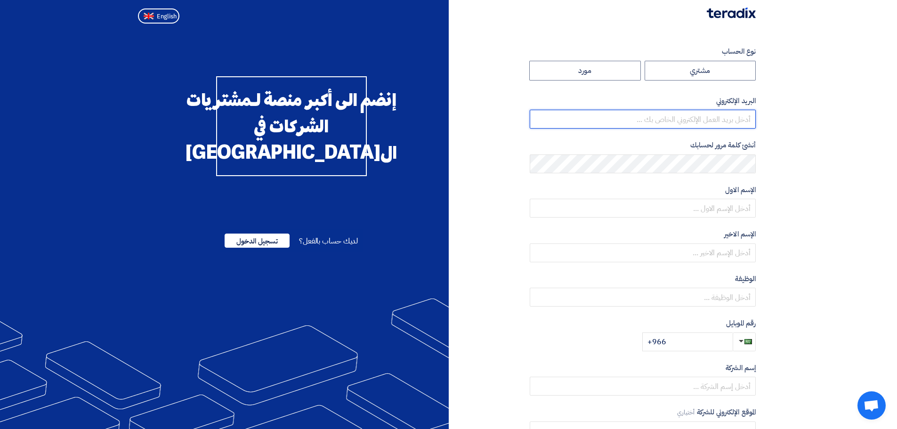
type input "[EMAIL_ADDRESS][DOMAIN_NAME]"
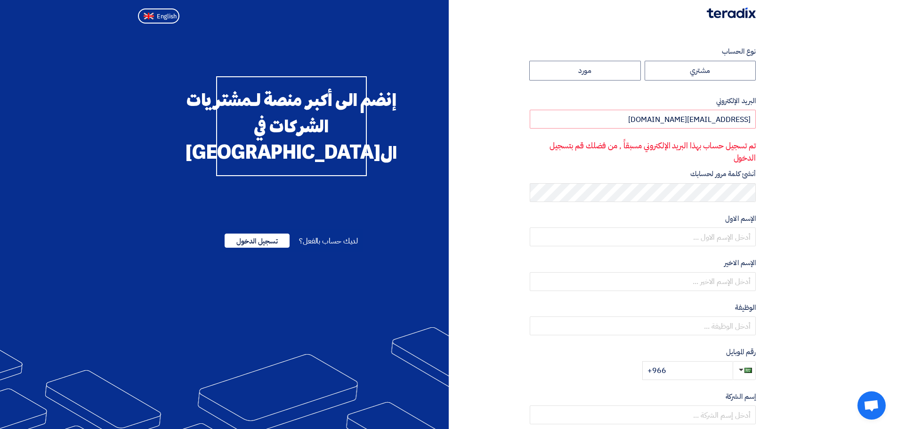
click at [137, 20] on div at bounding box center [448, 13] width 629 height 27
click at [151, 20] on button "English" at bounding box center [158, 15] width 41 height 15
click at [171, 20] on span "English" at bounding box center [167, 16] width 20 height 7
click at [590, 76] on label "مورد" at bounding box center [585, 71] width 112 height 20
click at [590, 76] on input "مورد" at bounding box center [585, 70] width 111 height 19
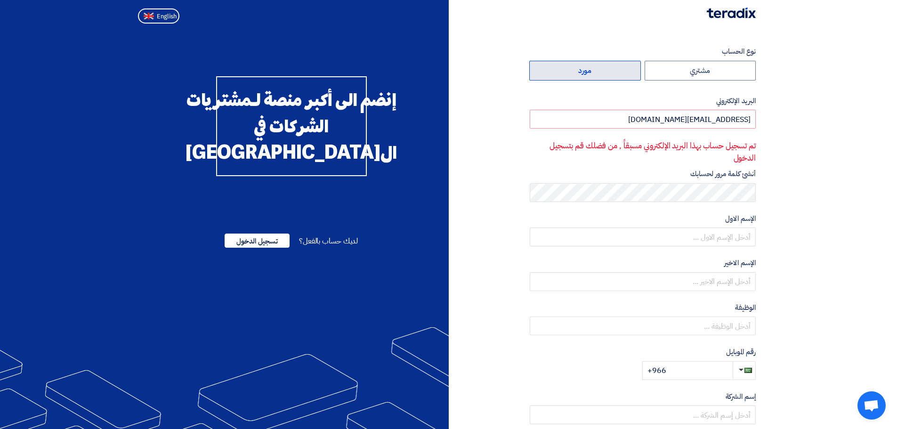
radio input "true"
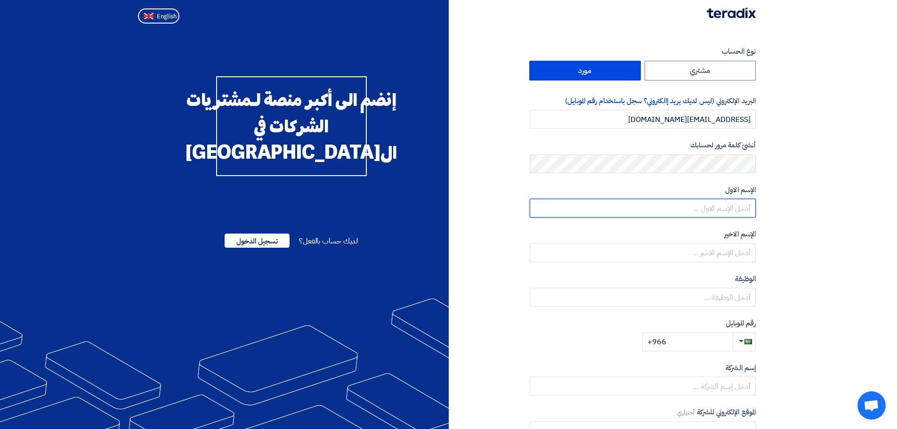
click at [749, 216] on input "text" at bounding box center [643, 208] width 226 height 19
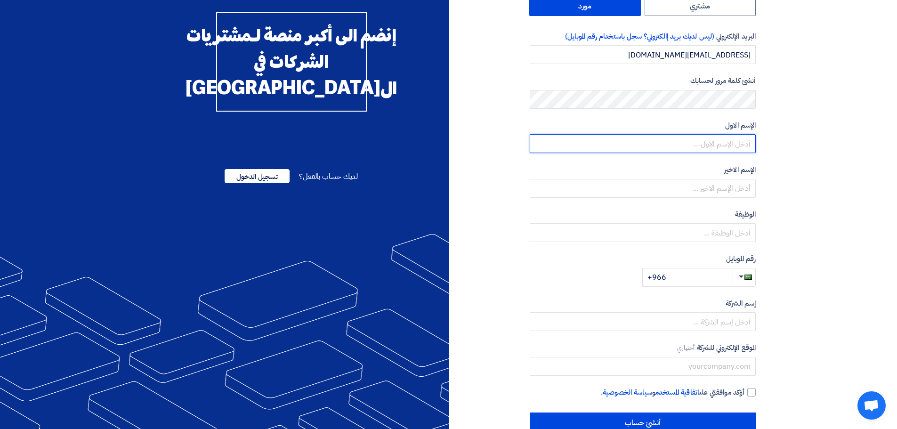
scroll to position [88, 0]
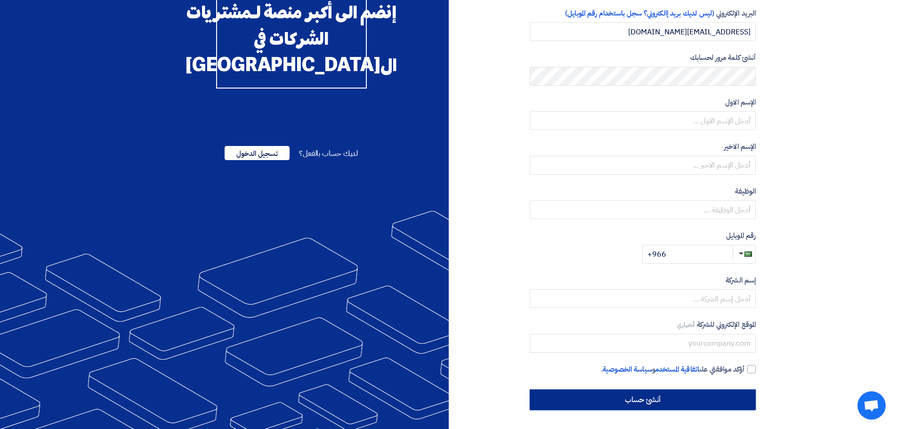
click at [658, 402] on input "أنشئ حساب" at bounding box center [643, 399] width 226 height 21
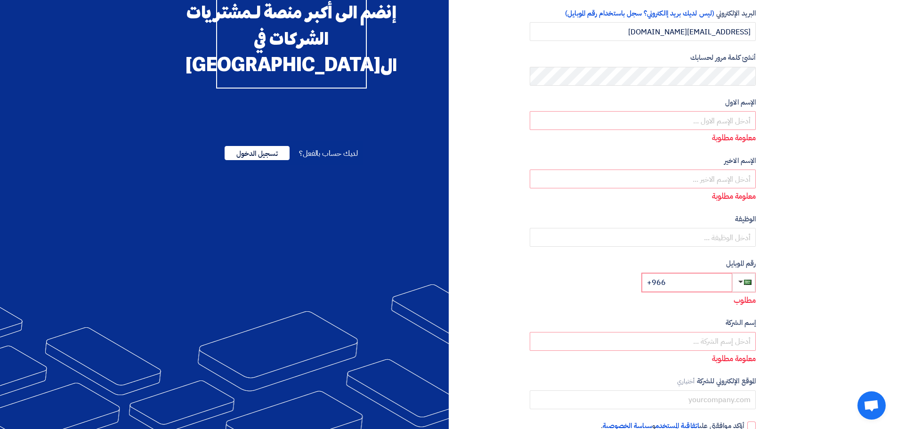
scroll to position [0, 0]
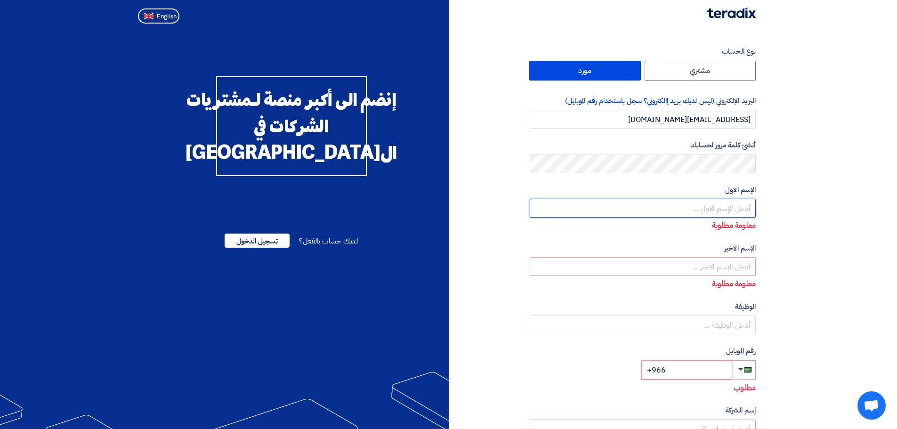
click at [729, 204] on input "text" at bounding box center [643, 208] width 226 height 19
type input "[PERSON_NAME]"
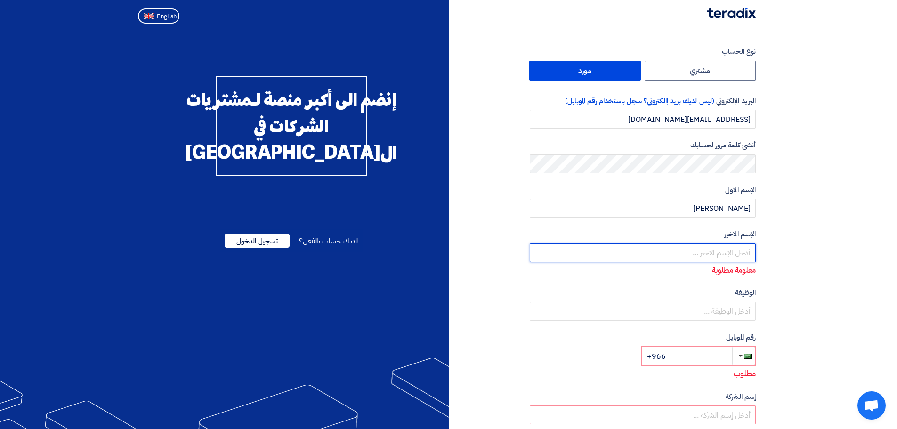
click at [702, 255] on input "text" at bounding box center [643, 252] width 226 height 19
type input "[PERSON_NAME]"
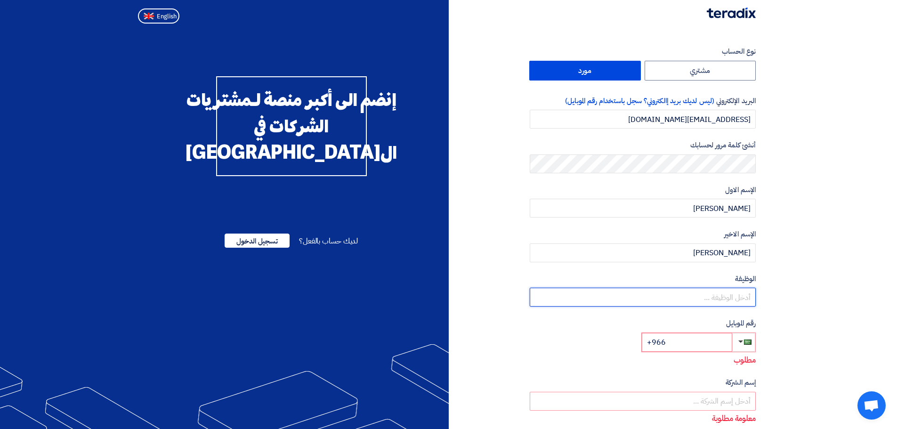
click at [703, 297] on input "text" at bounding box center [643, 297] width 226 height 19
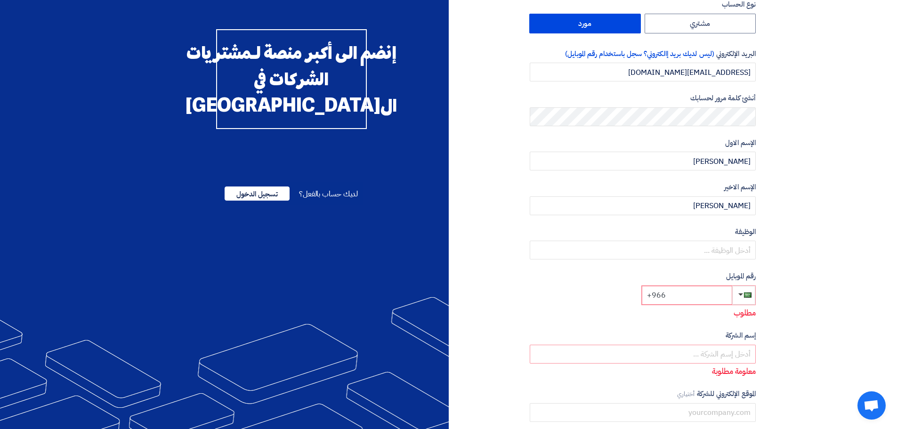
click at [699, 303] on input "+966" at bounding box center [687, 295] width 90 height 19
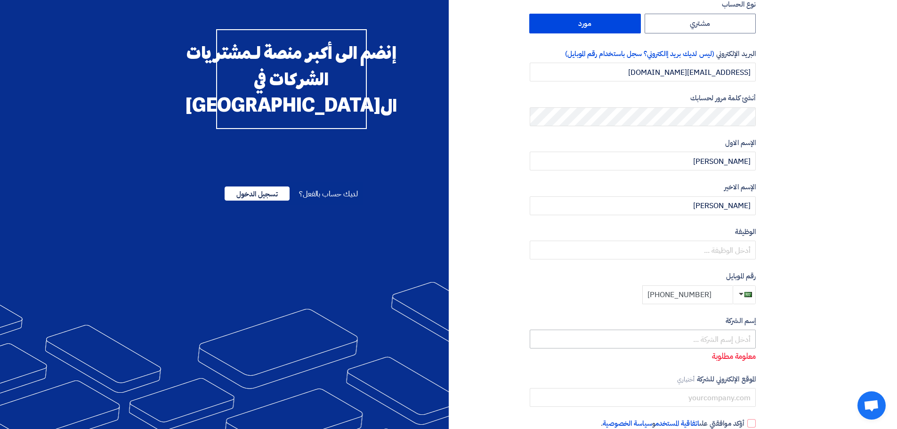
type input "[PHONE_NUMBER]"
click at [703, 338] on input "text" at bounding box center [643, 339] width 226 height 19
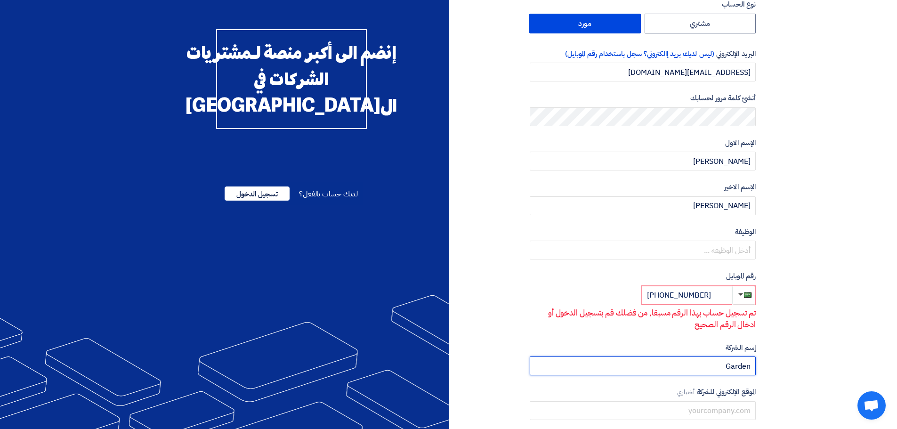
type input "Garden"
drag, startPoint x: 712, startPoint y: 298, endPoint x: 668, endPoint y: 297, distance: 43.8
click at [668, 297] on input "[PHONE_NUMBER]" at bounding box center [687, 295] width 90 height 19
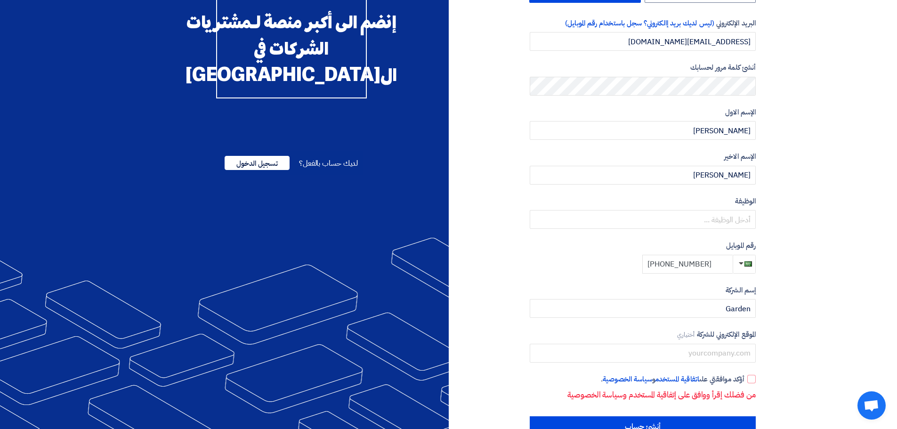
scroll to position [94, 0]
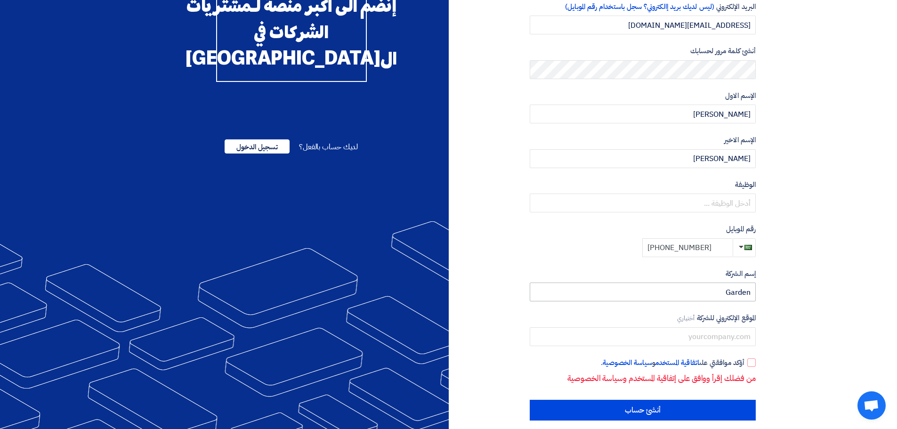
type input "[PHONE_NUMBER]"
click at [714, 300] on input "Garden" at bounding box center [643, 292] width 226 height 19
type input "Garden Art Contracting"
click at [719, 343] on input "text" at bounding box center [643, 336] width 226 height 19
type input "[DOMAIN_NAME]"
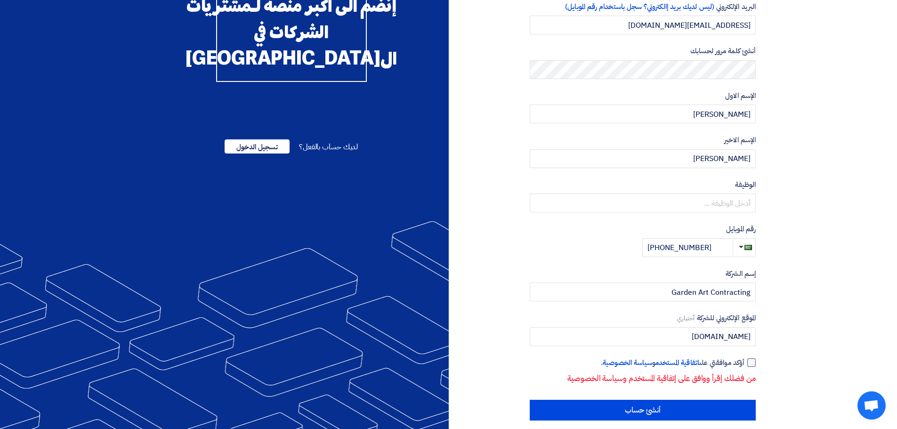
click at [753, 363] on div at bounding box center [751, 362] width 8 height 8
click at [744, 363] on input "أؤكد موافقتي على اتفاقية المستخدم و سياسة الخصوصية ." at bounding box center [631, 366] width 226 height 19
checkbox input "true"
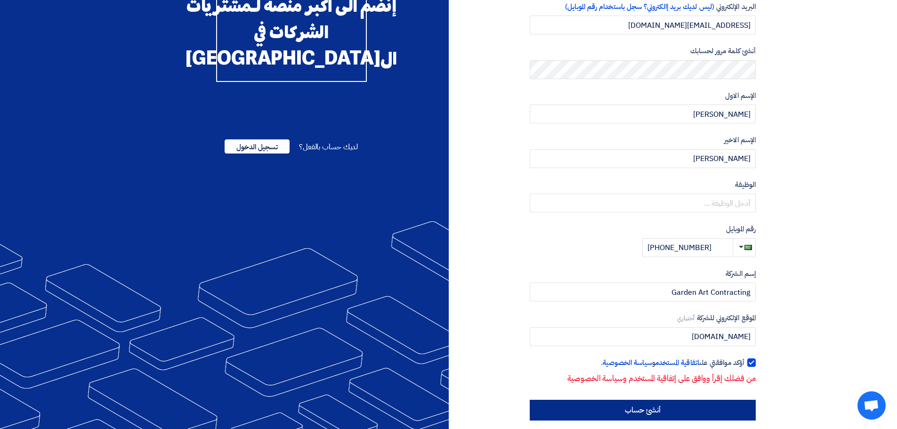
scroll to position [88, 0]
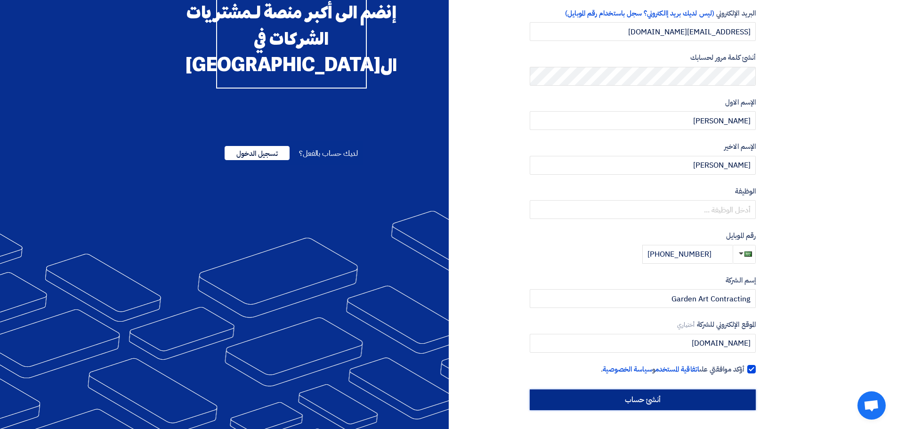
click at [703, 396] on input "أنشئ حساب" at bounding box center [643, 399] width 226 height 21
click at [635, 396] on input "أنشئ حساب" at bounding box center [643, 399] width 226 height 21
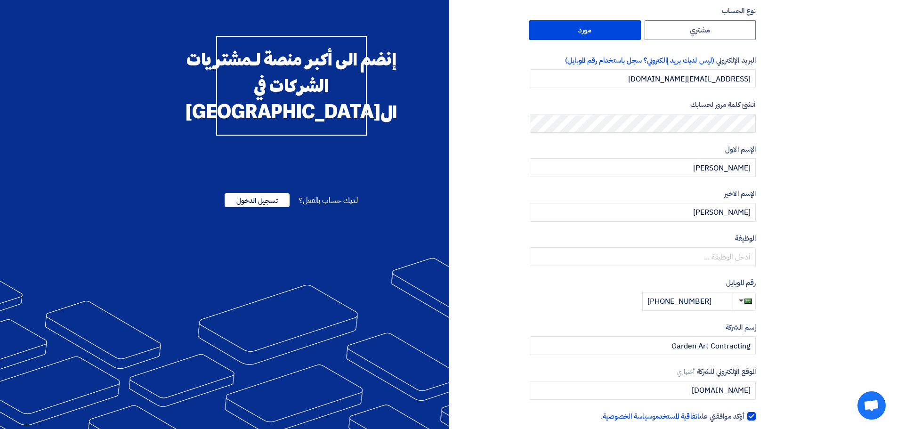
scroll to position [0, 0]
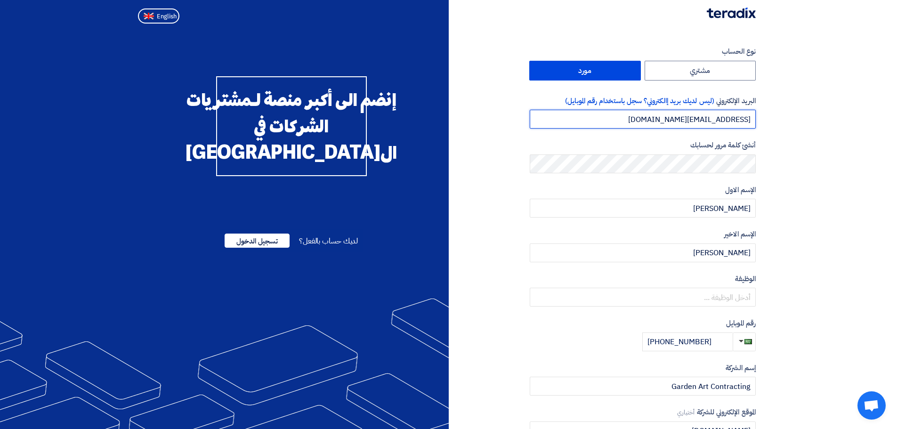
click at [663, 121] on input "[EMAIL_ADDRESS][DOMAIN_NAME]" at bounding box center [643, 119] width 226 height 19
click at [646, 122] on input "[EMAIL_ADDRESS][DOMAIN_NAME]" at bounding box center [643, 119] width 226 height 19
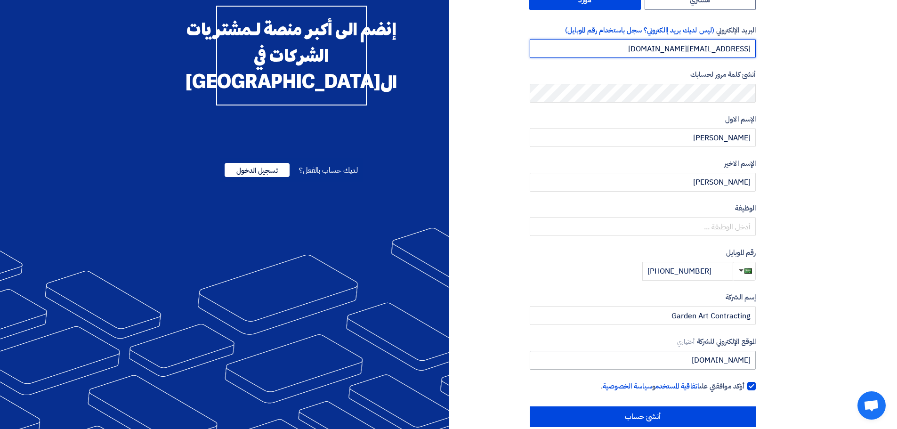
scroll to position [88, 0]
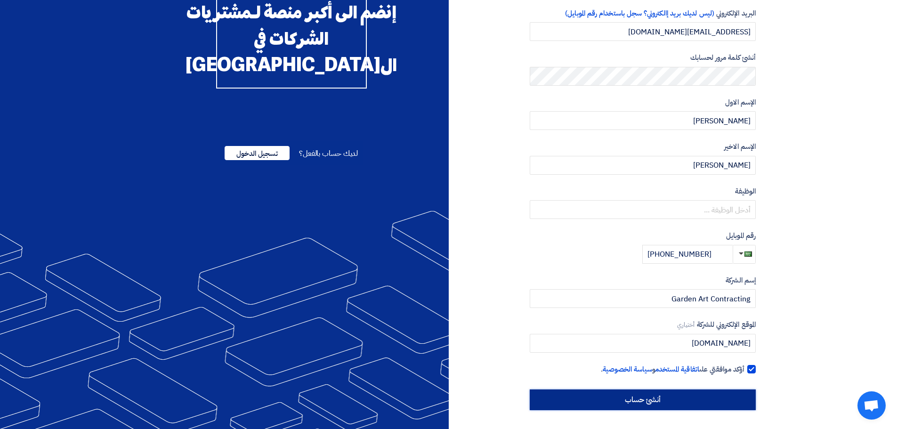
click at [689, 409] on input "أنشئ حساب" at bounding box center [643, 399] width 226 height 21
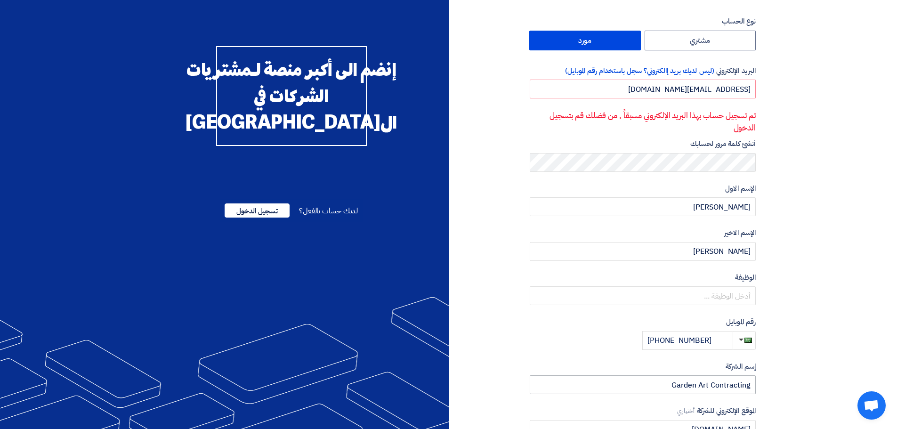
scroll to position [22, 0]
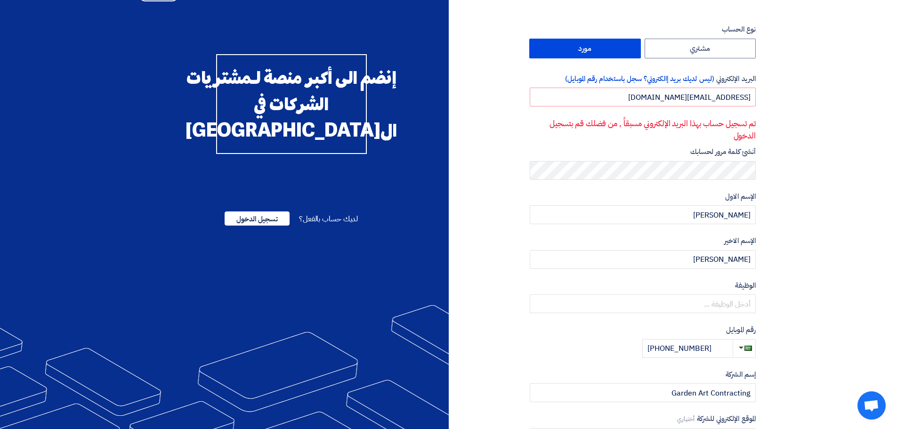
click at [599, 53] on label "مورد" at bounding box center [585, 49] width 112 height 20
click at [599, 53] on input "مورد" at bounding box center [585, 48] width 111 height 19
click at [409, 83] on div "إنضم الى أكبر منصة لـمشتريات الشركات في ال[GEOGRAPHIC_DATA] لديك حساب بالفعل؟ ت…" at bounding box center [291, 147] width 300 height 187
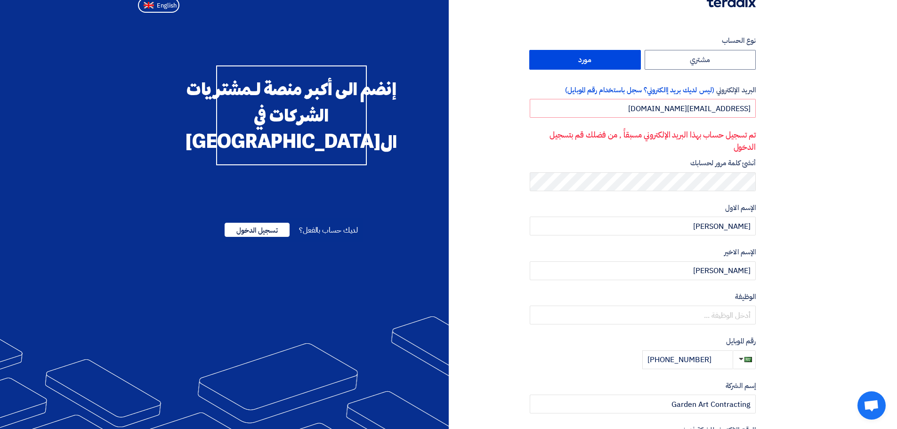
scroll to position [0, 0]
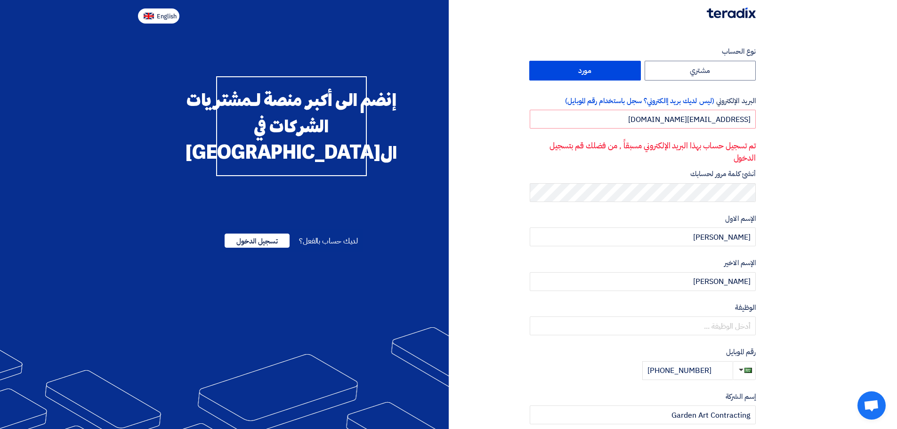
click at [161, 16] on span "English" at bounding box center [167, 16] width 20 height 7
click at [163, 20] on span "English" at bounding box center [167, 16] width 20 height 7
click at [159, 14] on span "English" at bounding box center [167, 16] width 20 height 7
type input "Register"
